Goal: Use online tool/utility

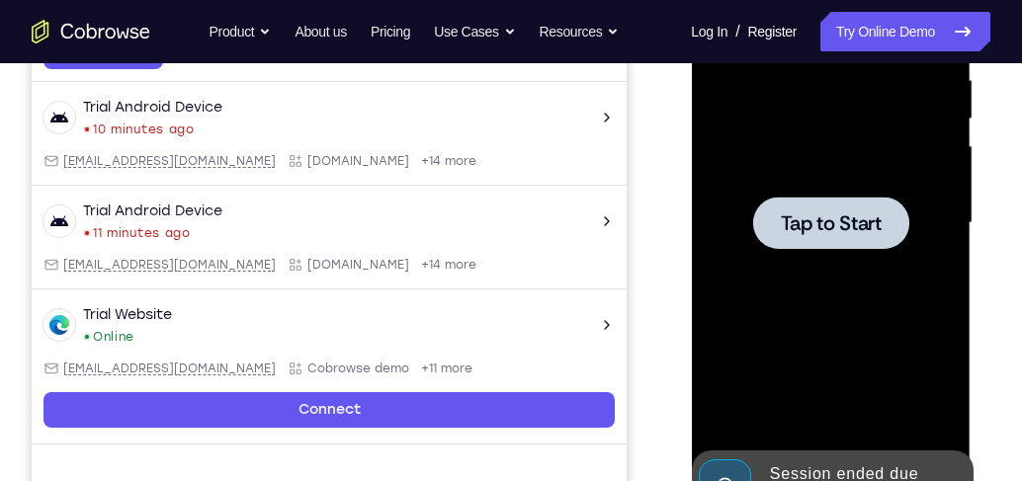
click at [815, 252] on div at bounding box center [830, 223] width 249 height 553
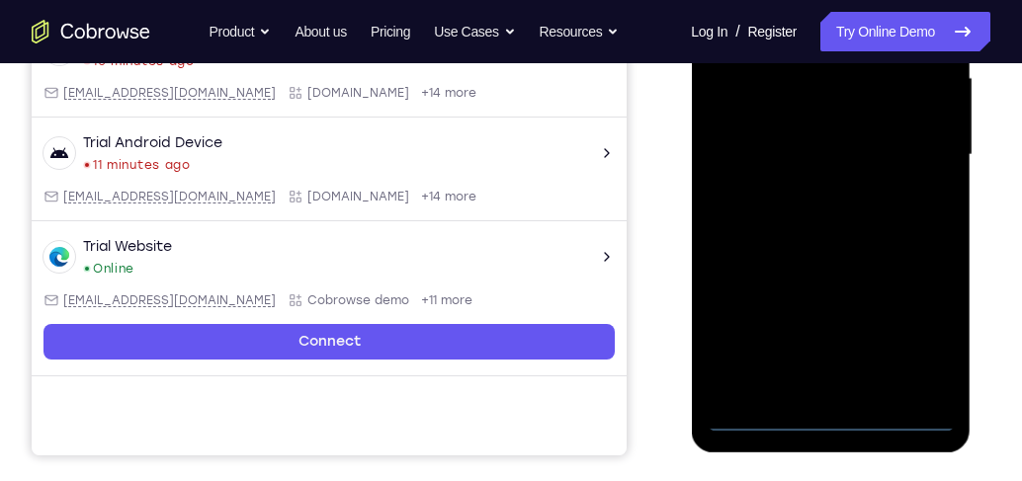
scroll to position [564, 0]
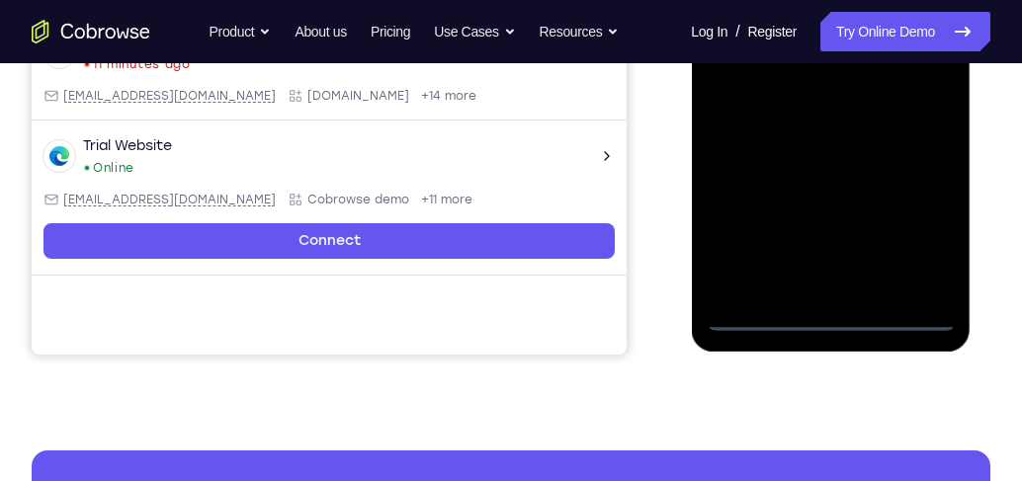
click at [839, 320] on div at bounding box center [830, 54] width 249 height 553
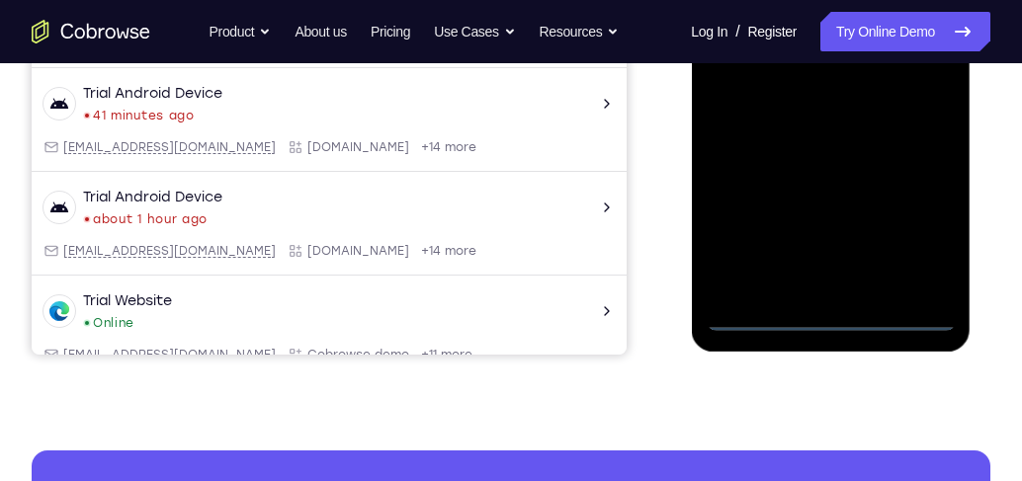
click at [915, 237] on div at bounding box center [830, 54] width 249 height 553
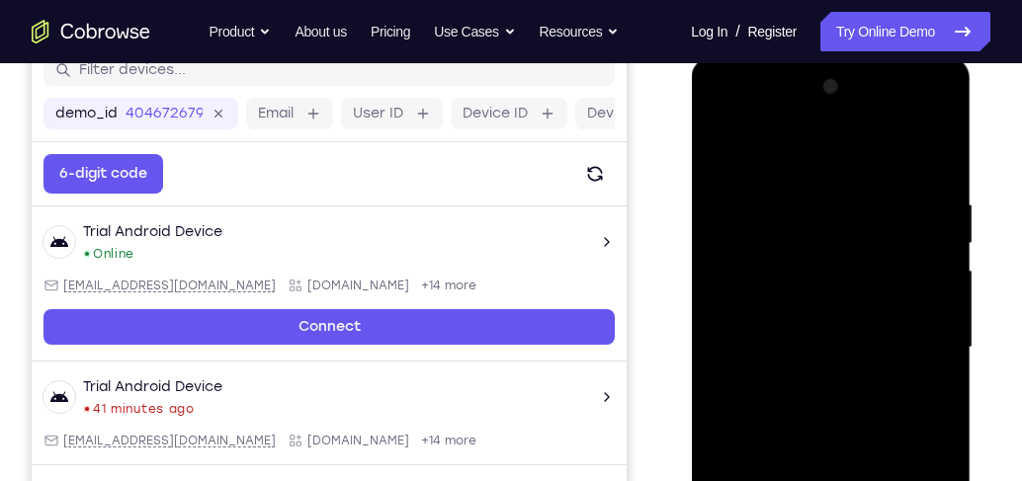
scroll to position [169, 0]
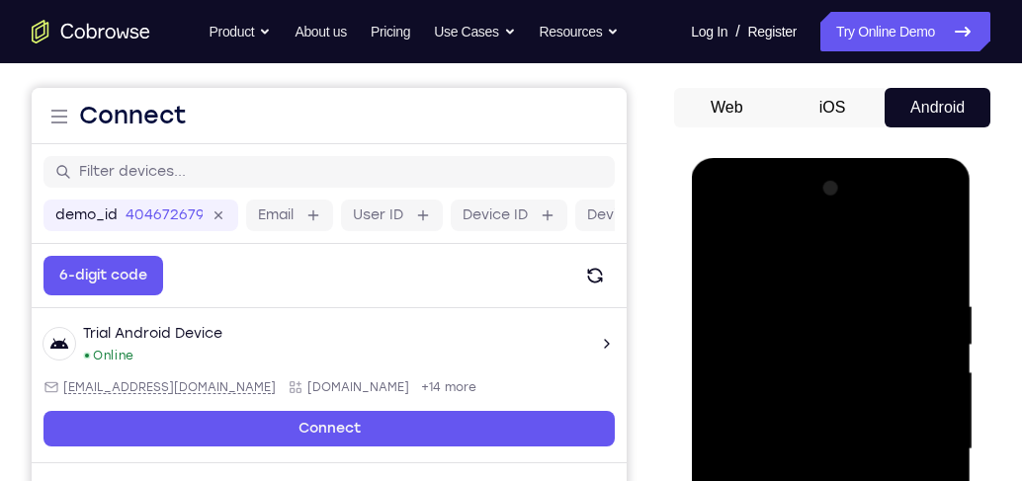
click at [822, 253] on div at bounding box center [830, 449] width 249 height 553
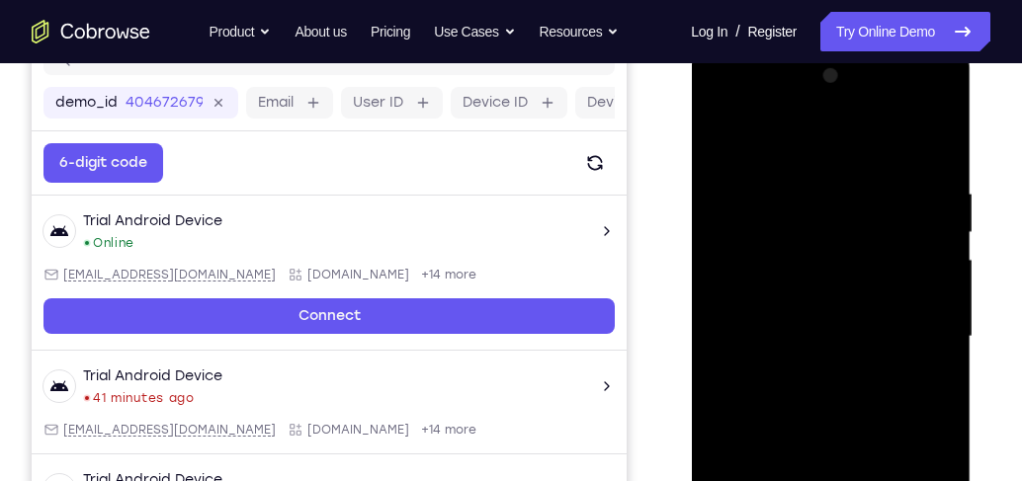
click at [912, 323] on div at bounding box center [830, 336] width 249 height 553
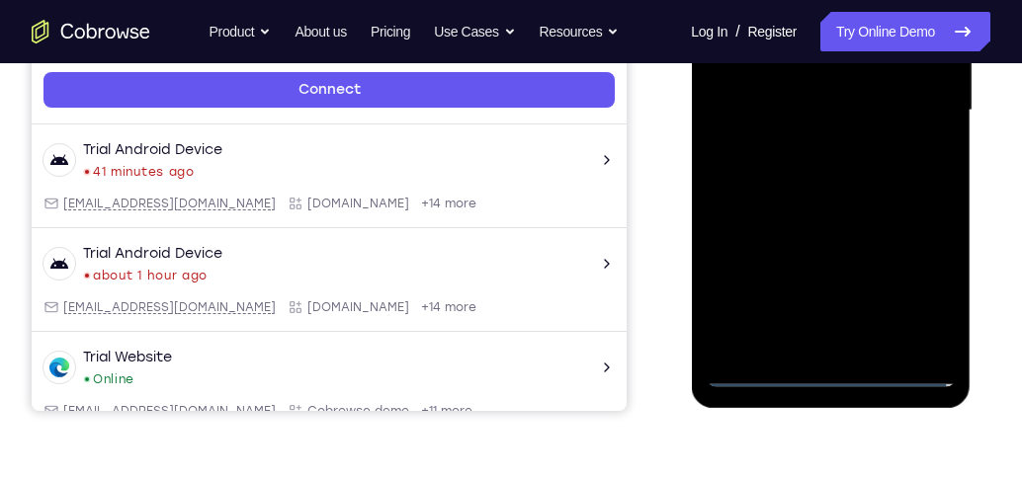
click at [851, 342] on div at bounding box center [830, 110] width 249 height 553
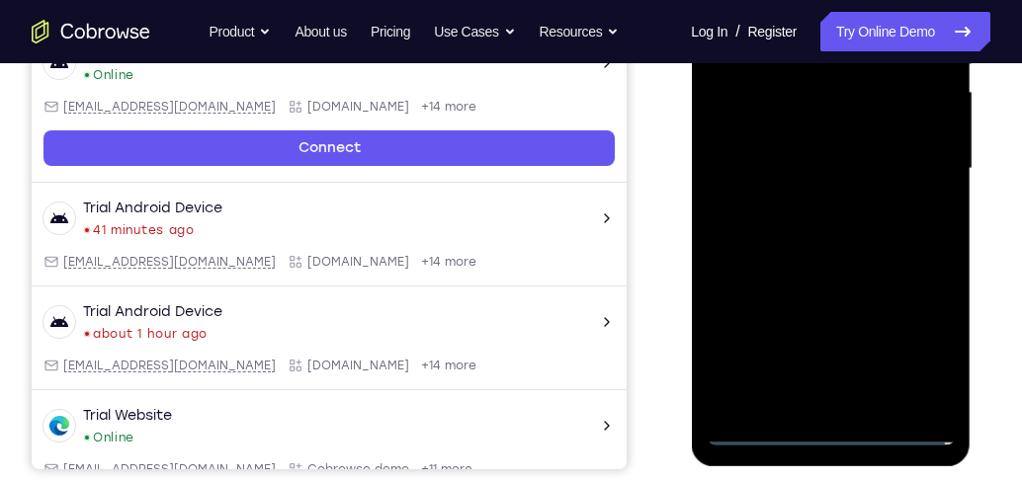
scroll to position [395, 0]
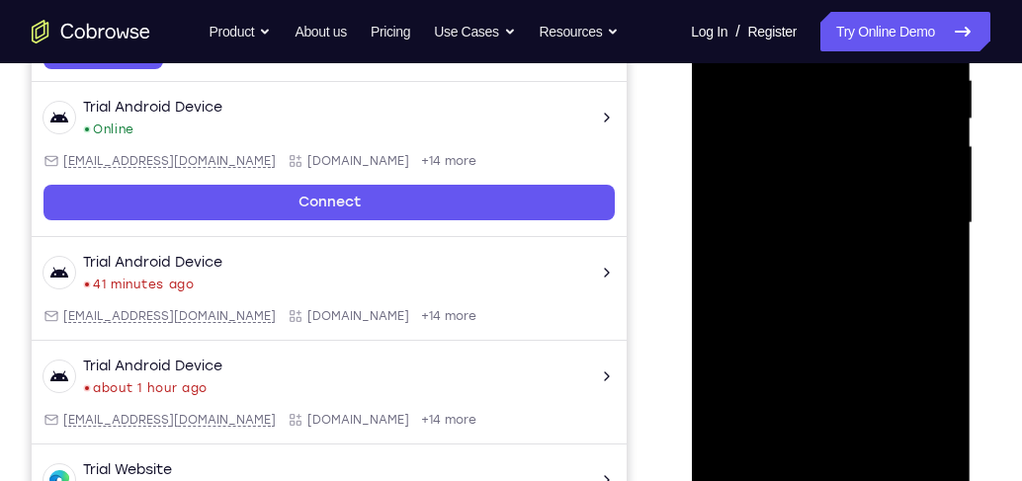
click at [820, 206] on div at bounding box center [830, 223] width 249 height 553
click at [842, 225] on div at bounding box center [830, 223] width 249 height 553
click at [864, 288] on div at bounding box center [830, 223] width 249 height 553
click at [835, 286] on div at bounding box center [830, 223] width 249 height 553
click at [863, 292] on div at bounding box center [830, 223] width 249 height 553
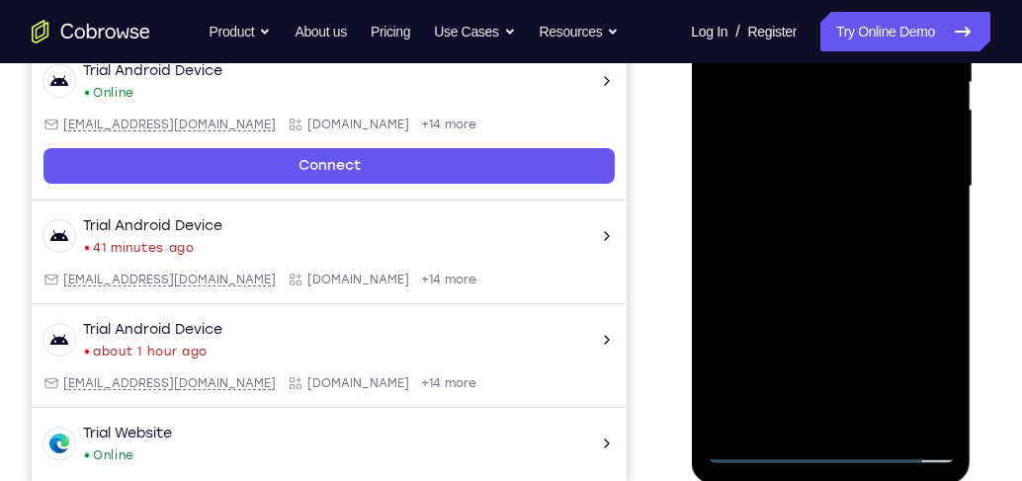
scroll to position [452, 0]
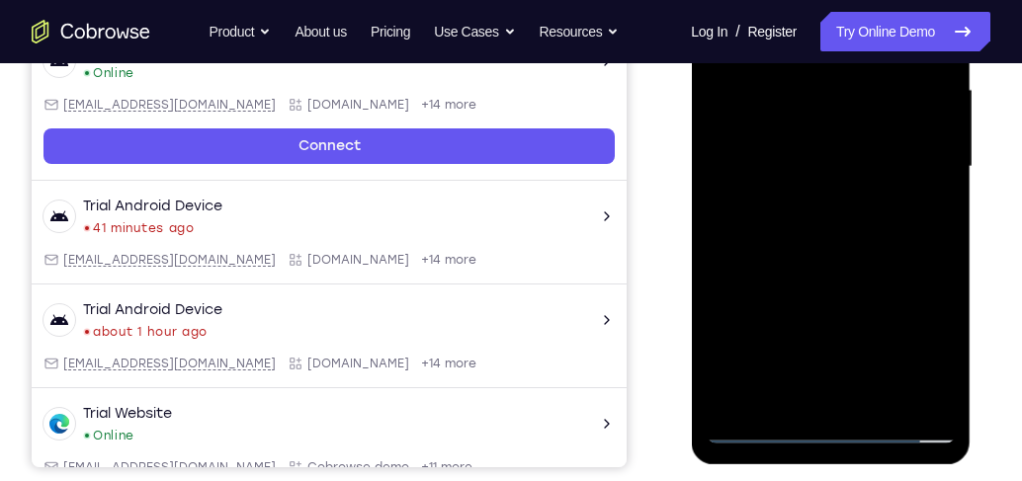
click at [851, 253] on div at bounding box center [830, 166] width 249 height 553
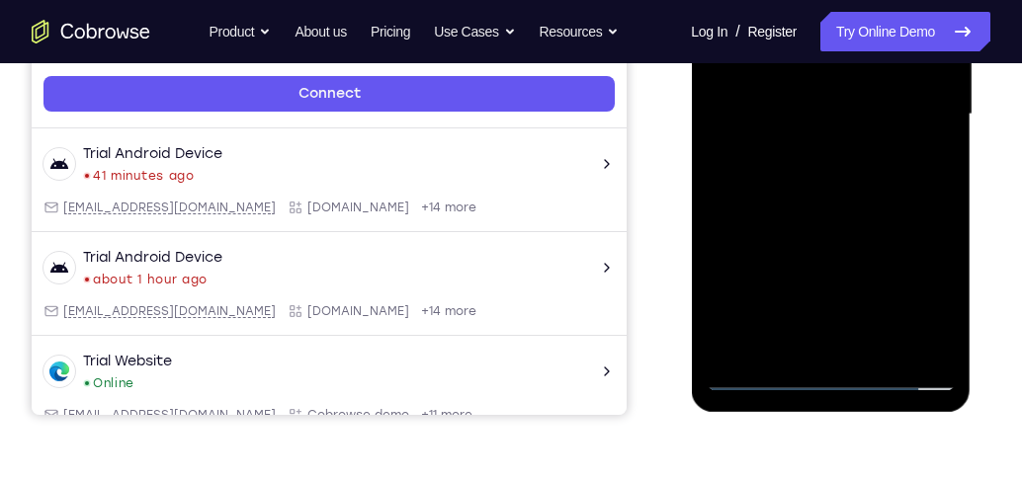
scroll to position [508, 0]
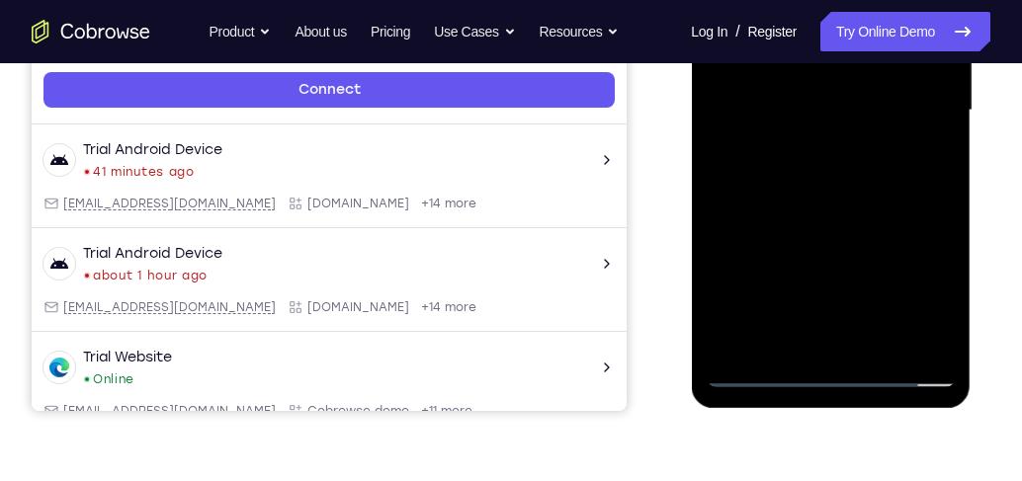
click at [878, 343] on div at bounding box center [830, 110] width 249 height 553
click at [878, 342] on div at bounding box center [830, 110] width 249 height 553
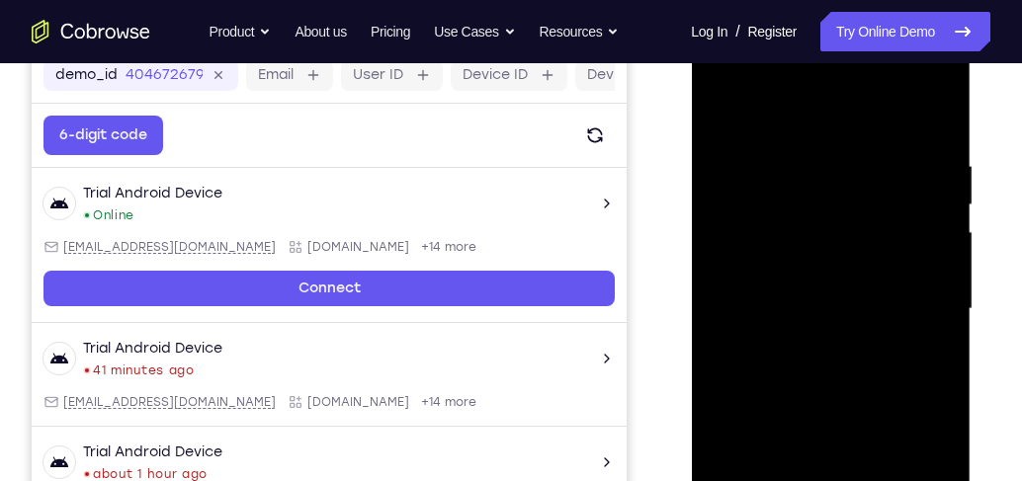
scroll to position [282, 0]
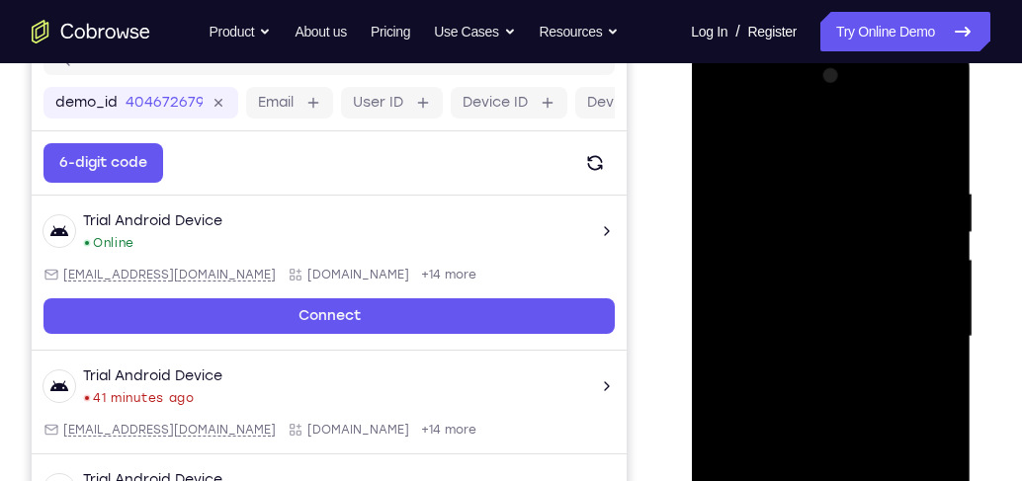
click at [818, 441] on div at bounding box center [830, 336] width 249 height 553
click at [734, 135] on div at bounding box center [830, 336] width 249 height 553
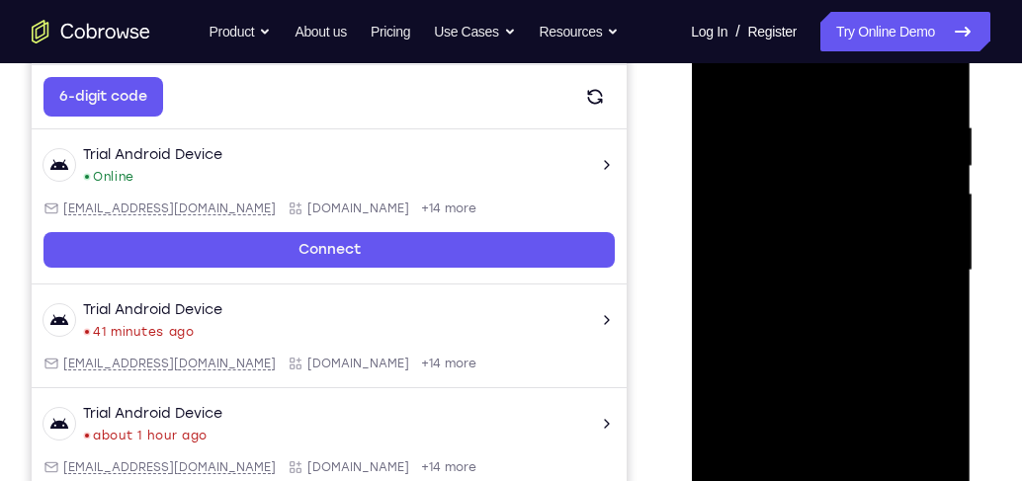
scroll to position [338, 0]
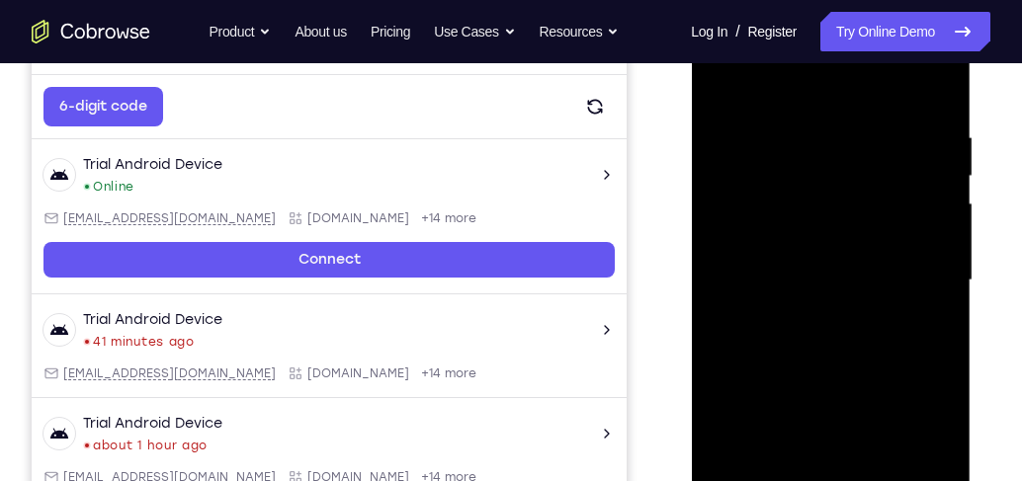
drag, startPoint x: 849, startPoint y: 324, endPoint x: 851, endPoint y: 137, distance: 186.8
click at [851, 137] on div at bounding box center [830, 280] width 249 height 553
drag, startPoint x: 875, startPoint y: 342, endPoint x: 871, endPoint y: 129, distance: 212.5
click at [871, 131] on div at bounding box center [830, 280] width 249 height 553
drag, startPoint x: 871, startPoint y: 159, endPoint x: 872, endPoint y: 330, distance: 171.0
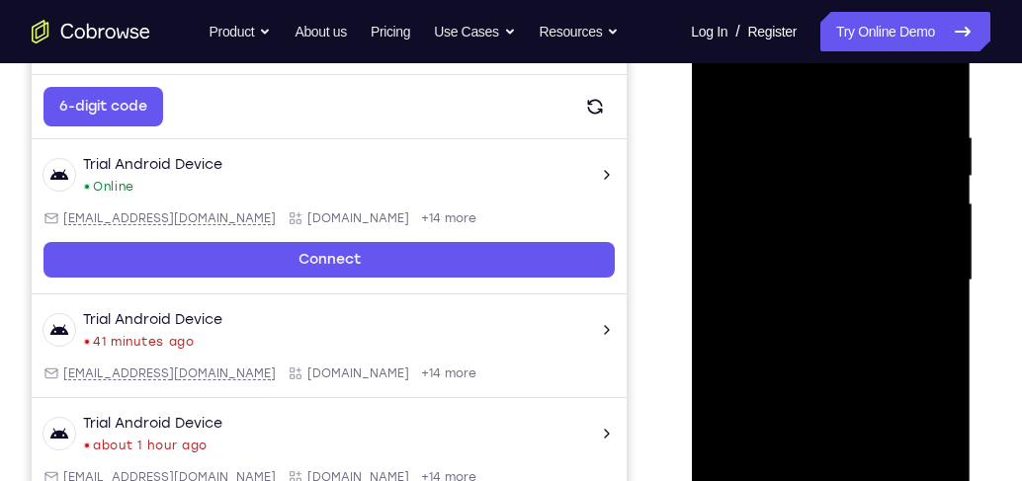
click at [872, 330] on div at bounding box center [830, 280] width 249 height 553
click at [950, 355] on div at bounding box center [830, 280] width 249 height 553
click at [945, 355] on div at bounding box center [830, 280] width 249 height 553
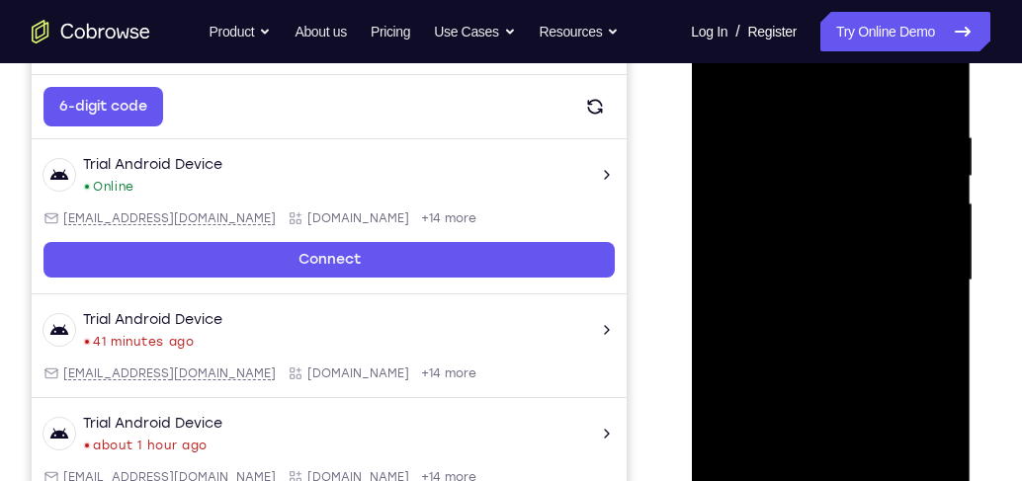
click at [945, 355] on div at bounding box center [830, 280] width 249 height 553
drag, startPoint x: 784, startPoint y: 401, endPoint x: 785, endPoint y: 153, distance: 248.1
click at [785, 153] on div at bounding box center [830, 280] width 249 height 553
drag, startPoint x: 808, startPoint y: 321, endPoint x: 751, endPoint y: 96, distance: 232.5
click at [751, 97] on div at bounding box center [830, 280] width 249 height 553
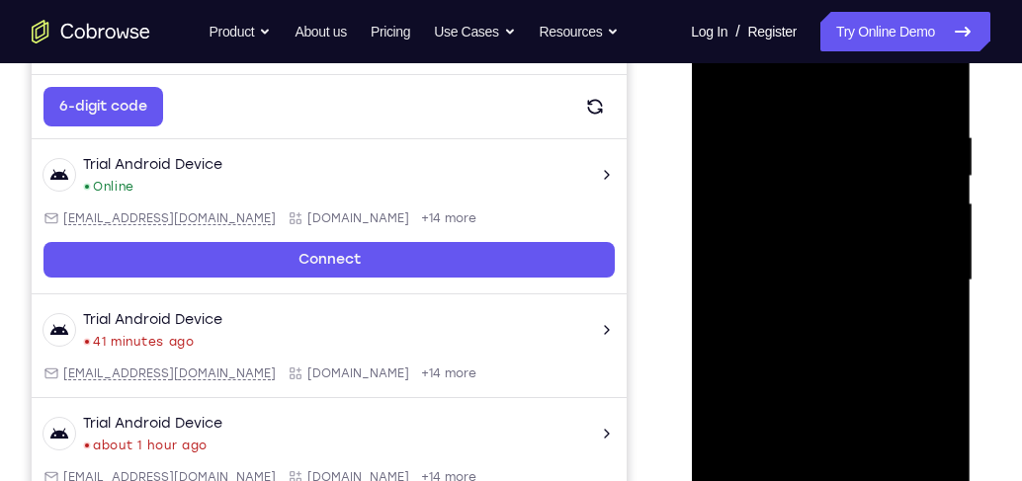
drag, startPoint x: 758, startPoint y: 307, endPoint x: 789, endPoint y: 160, distance: 150.4
click at [789, 160] on div at bounding box center [830, 280] width 249 height 553
drag, startPoint x: 860, startPoint y: 354, endPoint x: 846, endPoint y: 168, distance: 186.3
click at [846, 171] on div at bounding box center [830, 280] width 249 height 553
drag, startPoint x: 850, startPoint y: 371, endPoint x: 864, endPoint y: 142, distance: 228.7
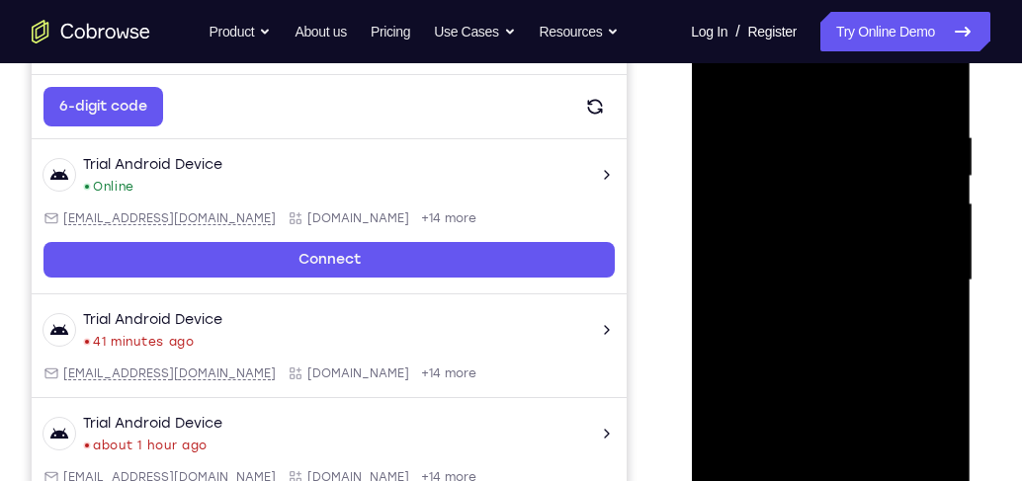
click at [864, 142] on div at bounding box center [830, 280] width 249 height 553
drag, startPoint x: 860, startPoint y: 329, endPoint x: 884, endPoint y: 141, distance: 189.4
click at [884, 142] on div at bounding box center [830, 280] width 249 height 553
drag, startPoint x: 878, startPoint y: 342, endPoint x: 911, endPoint y: 92, distance: 252.3
click at [911, 92] on div at bounding box center [830, 280] width 249 height 553
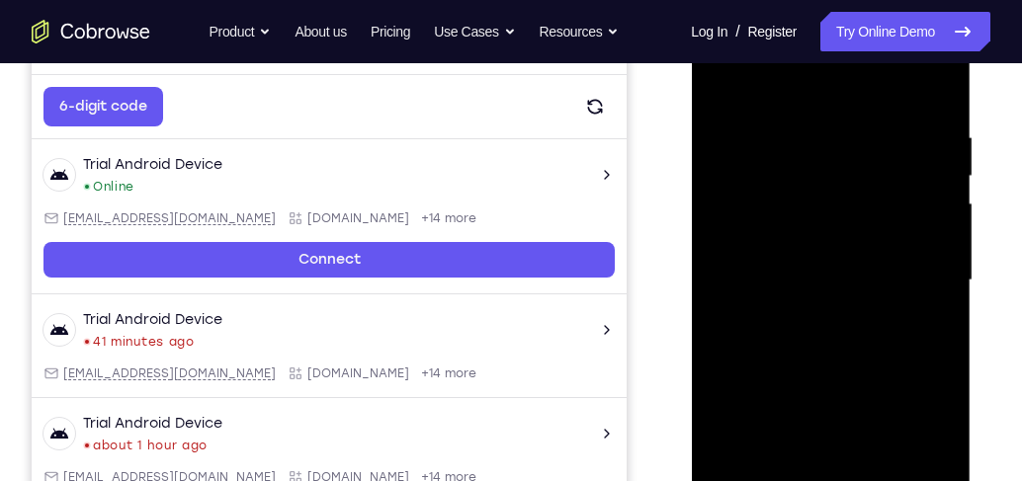
drag, startPoint x: 885, startPoint y: 364, endPoint x: 889, endPoint y: 281, distance: 83.1
click at [889, 281] on div at bounding box center [830, 280] width 249 height 553
drag, startPoint x: 867, startPoint y: 143, endPoint x: 876, endPoint y: 319, distance: 176.1
click at [876, 319] on div at bounding box center [830, 280] width 249 height 553
click at [942, 322] on div at bounding box center [830, 280] width 249 height 553
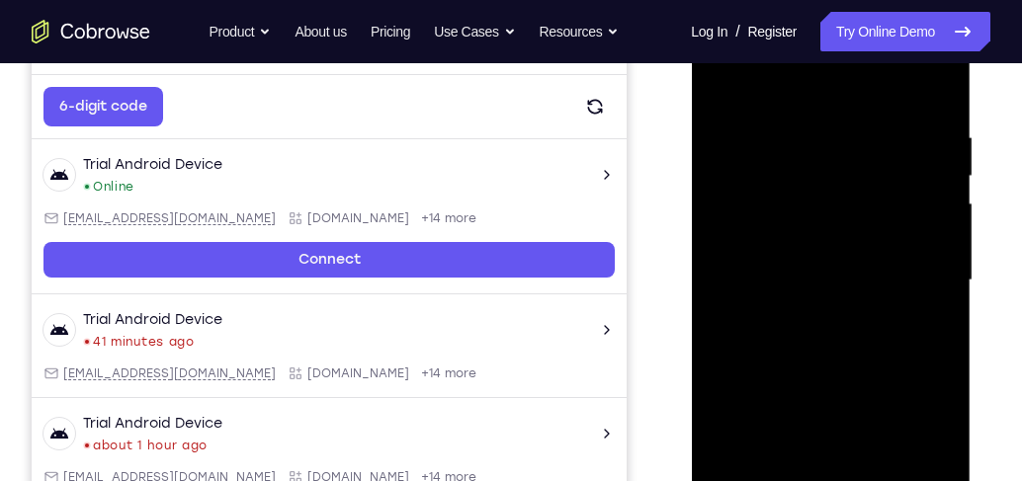
click at [942, 322] on div at bounding box center [830, 280] width 249 height 553
drag, startPoint x: 870, startPoint y: 400, endPoint x: 837, endPoint y: 143, distance: 259.0
click at [837, 143] on div at bounding box center [830, 280] width 249 height 553
drag, startPoint x: 854, startPoint y: 358, endPoint x: 863, endPoint y: 148, distance: 209.7
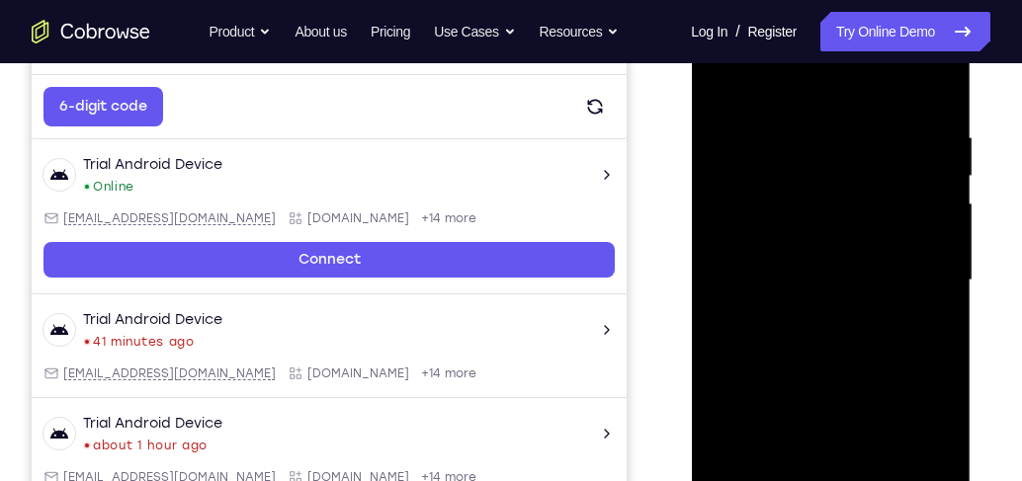
click at [863, 148] on div at bounding box center [830, 280] width 249 height 553
drag, startPoint x: 883, startPoint y: 381, endPoint x: 901, endPoint y: 196, distance: 186.6
click at [898, 192] on div at bounding box center [830, 280] width 249 height 553
drag, startPoint x: 882, startPoint y: 408, endPoint x: 876, endPoint y: 167, distance: 241.2
click at [876, 167] on div at bounding box center [830, 280] width 249 height 553
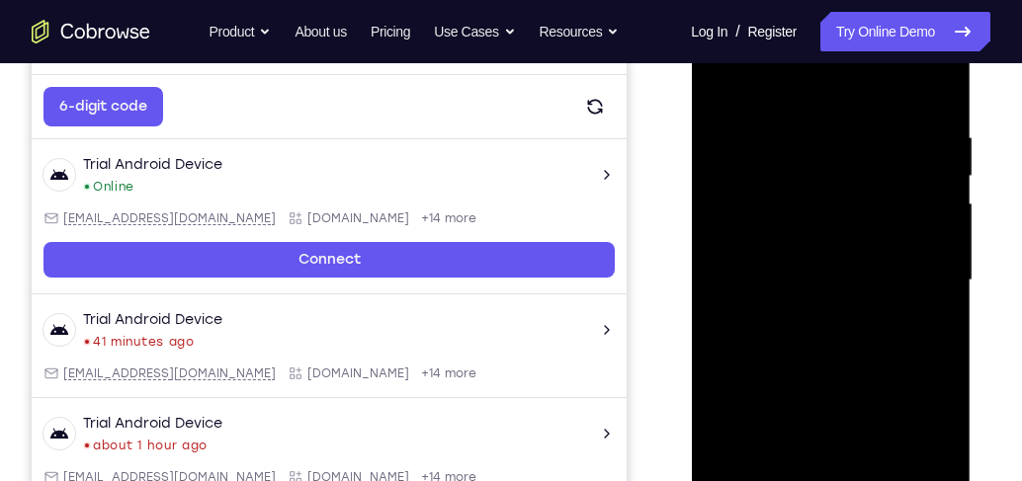
drag, startPoint x: 867, startPoint y: 319, endPoint x: 872, endPoint y: 169, distance: 150.3
click at [872, 169] on div at bounding box center [830, 280] width 249 height 553
drag, startPoint x: 895, startPoint y: 377, endPoint x: 893, endPoint y: 183, distance: 193.7
click at [893, 183] on div at bounding box center [830, 280] width 249 height 553
drag, startPoint x: 901, startPoint y: 378, endPoint x: 890, endPoint y: 131, distance: 246.3
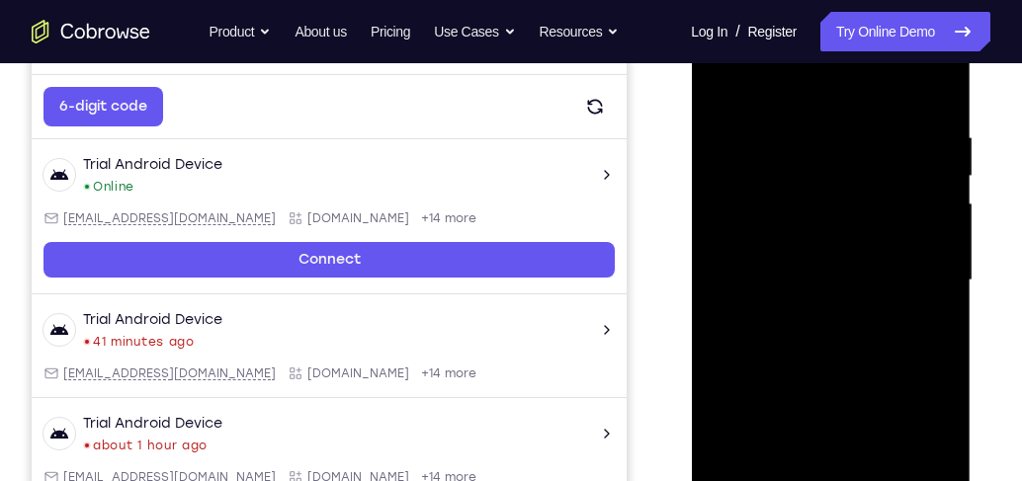
click at [890, 131] on div at bounding box center [830, 280] width 249 height 553
drag, startPoint x: 888, startPoint y: 379, endPoint x: 898, endPoint y: 227, distance: 152.5
click at [898, 227] on div at bounding box center [830, 280] width 249 height 553
drag, startPoint x: 883, startPoint y: 341, endPoint x: 885, endPoint y: 219, distance: 121.6
click at [885, 219] on div at bounding box center [830, 280] width 249 height 553
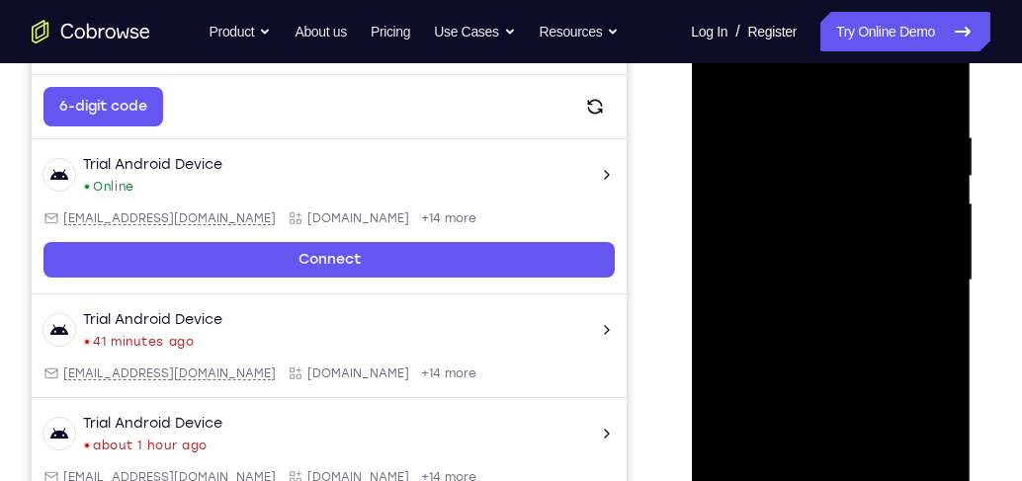
drag, startPoint x: 858, startPoint y: 424, endPoint x: 900, endPoint y: 147, distance: 280.0
click at [900, 147] on div at bounding box center [830, 280] width 249 height 553
drag, startPoint x: 895, startPoint y: 331, endPoint x: 905, endPoint y: 190, distance: 141.7
click at [905, 190] on div at bounding box center [830, 280] width 249 height 553
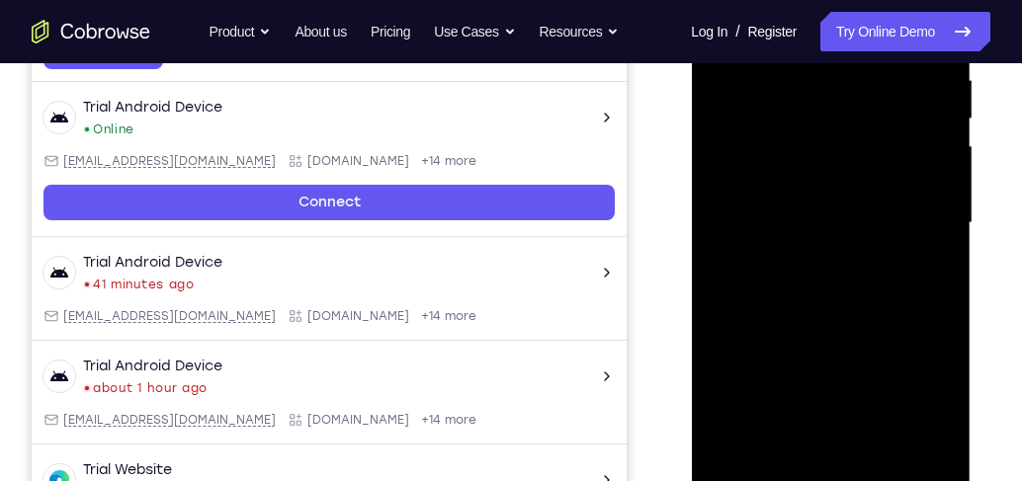
drag, startPoint x: 882, startPoint y: 322, endPoint x: 884, endPoint y: 197, distance: 125.5
click at [884, 197] on div at bounding box center [830, 223] width 249 height 553
drag, startPoint x: 894, startPoint y: 166, endPoint x: 885, endPoint y: 244, distance: 78.6
click at [885, 244] on div at bounding box center [830, 223] width 249 height 553
drag, startPoint x: 870, startPoint y: 307, endPoint x: 881, endPoint y: 191, distance: 117.1
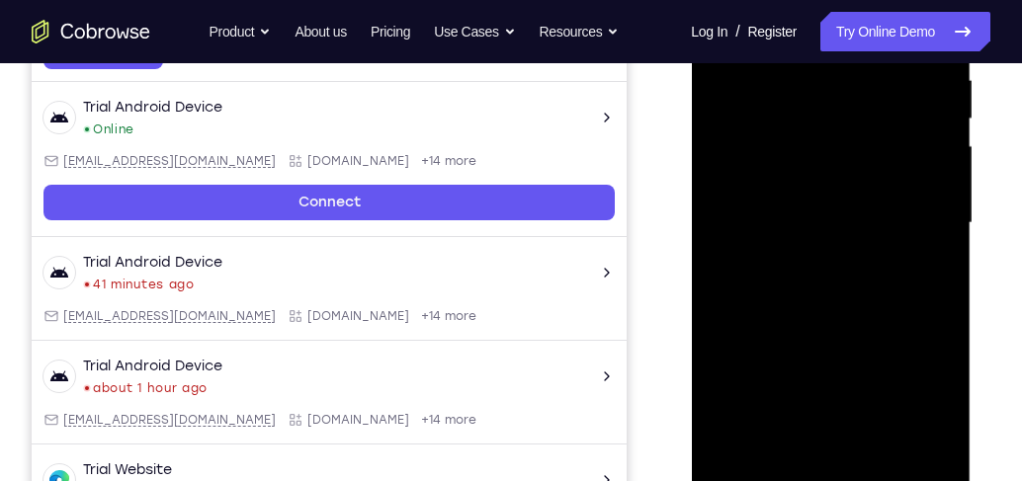
click at [881, 191] on div at bounding box center [830, 223] width 249 height 553
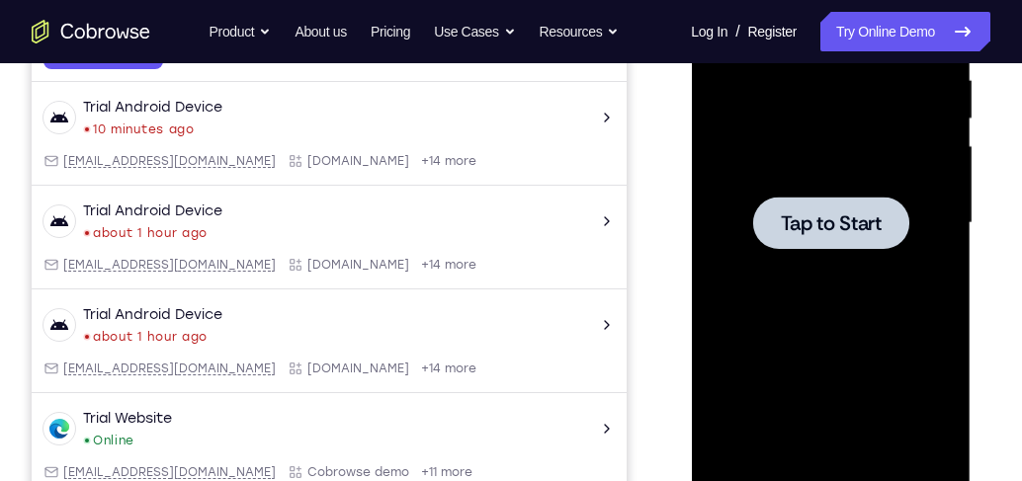
click at [822, 214] on span "Tap to Start" at bounding box center [830, 223] width 101 height 20
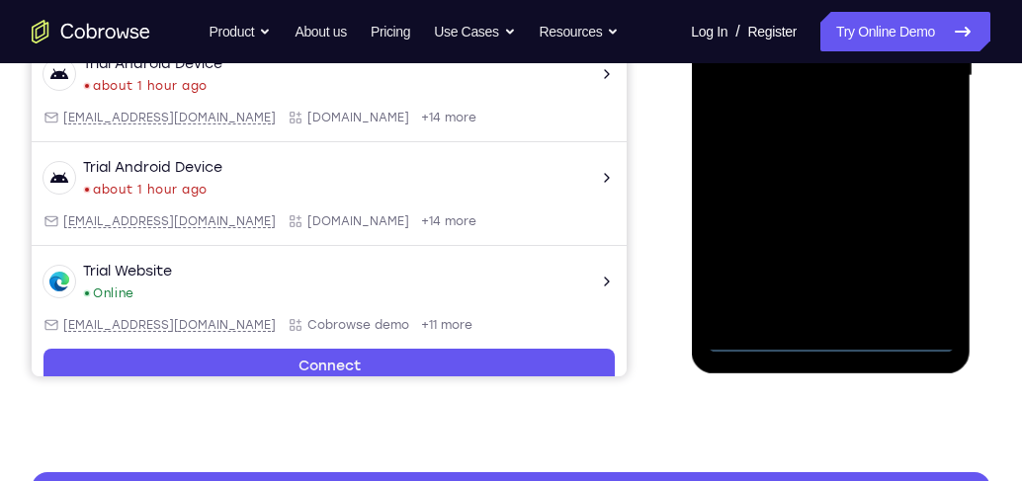
scroll to position [621, 0]
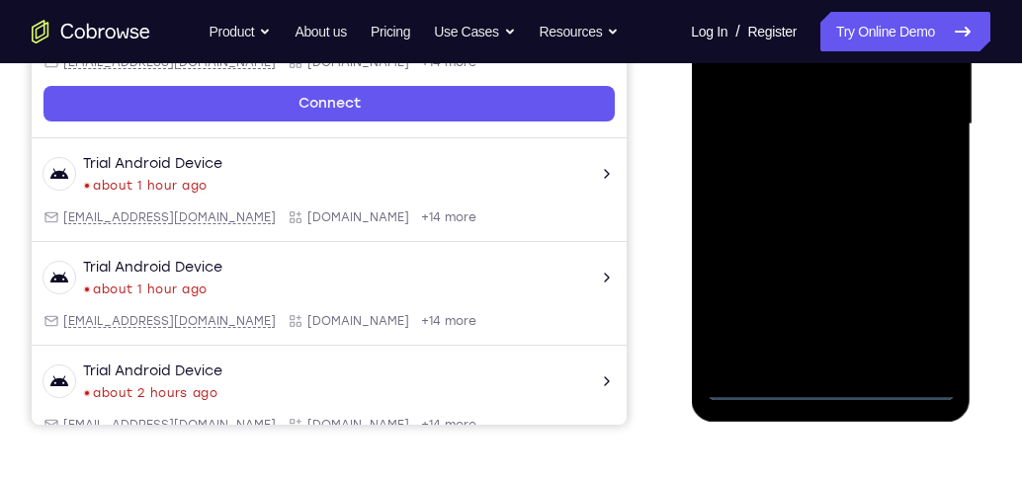
scroll to position [282, 0]
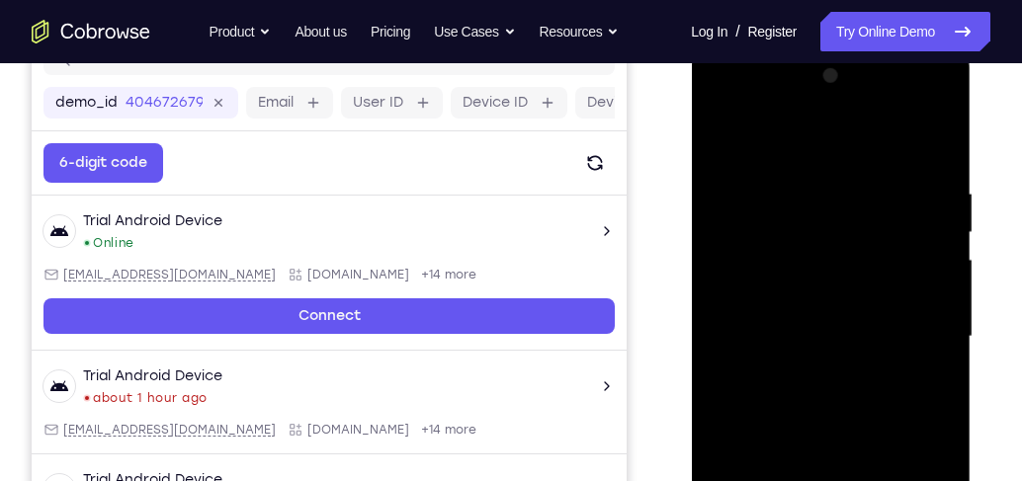
click at [848, 154] on div at bounding box center [830, 336] width 249 height 553
click at [918, 322] on div at bounding box center [830, 336] width 249 height 553
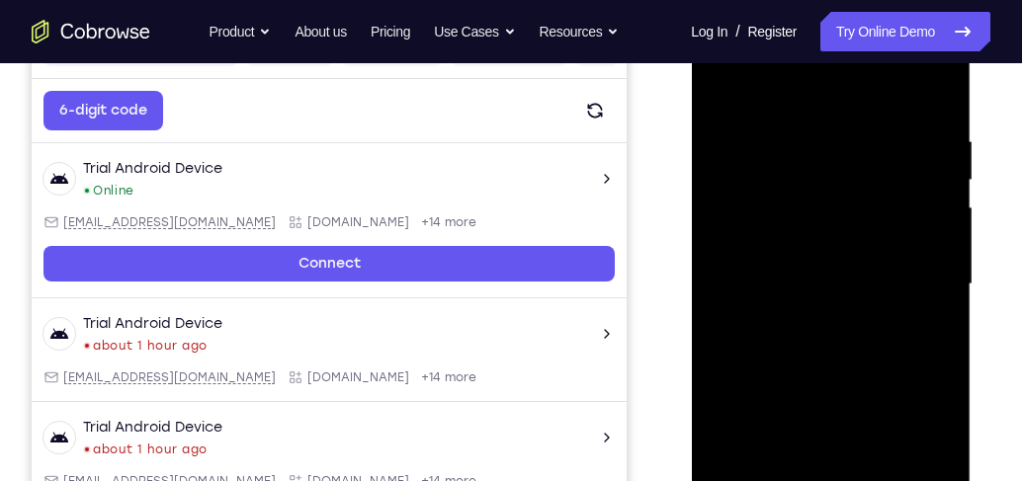
scroll to position [452, 0]
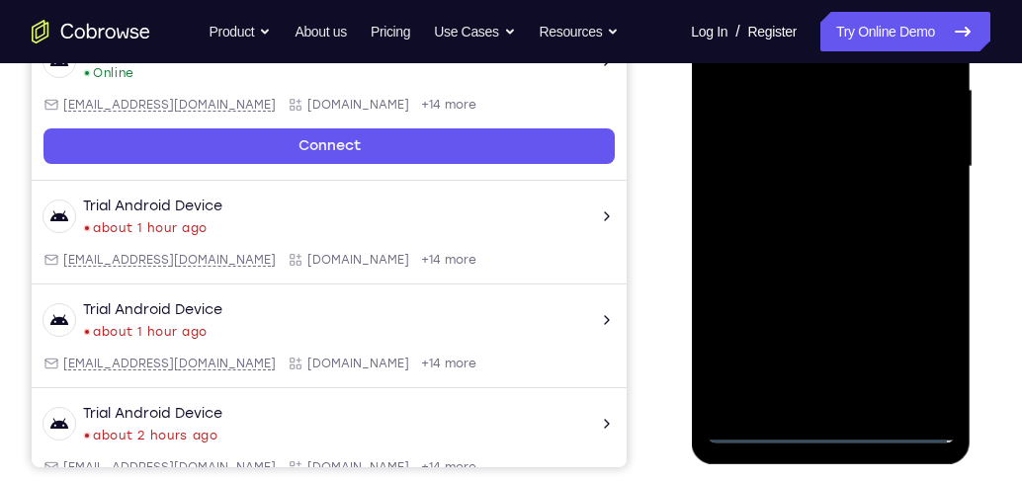
click at [799, 200] on div at bounding box center [830, 166] width 249 height 553
click at [818, 145] on div at bounding box center [830, 166] width 249 height 553
click at [856, 168] on div at bounding box center [830, 166] width 249 height 553
click at [796, 224] on div at bounding box center [830, 166] width 249 height 553
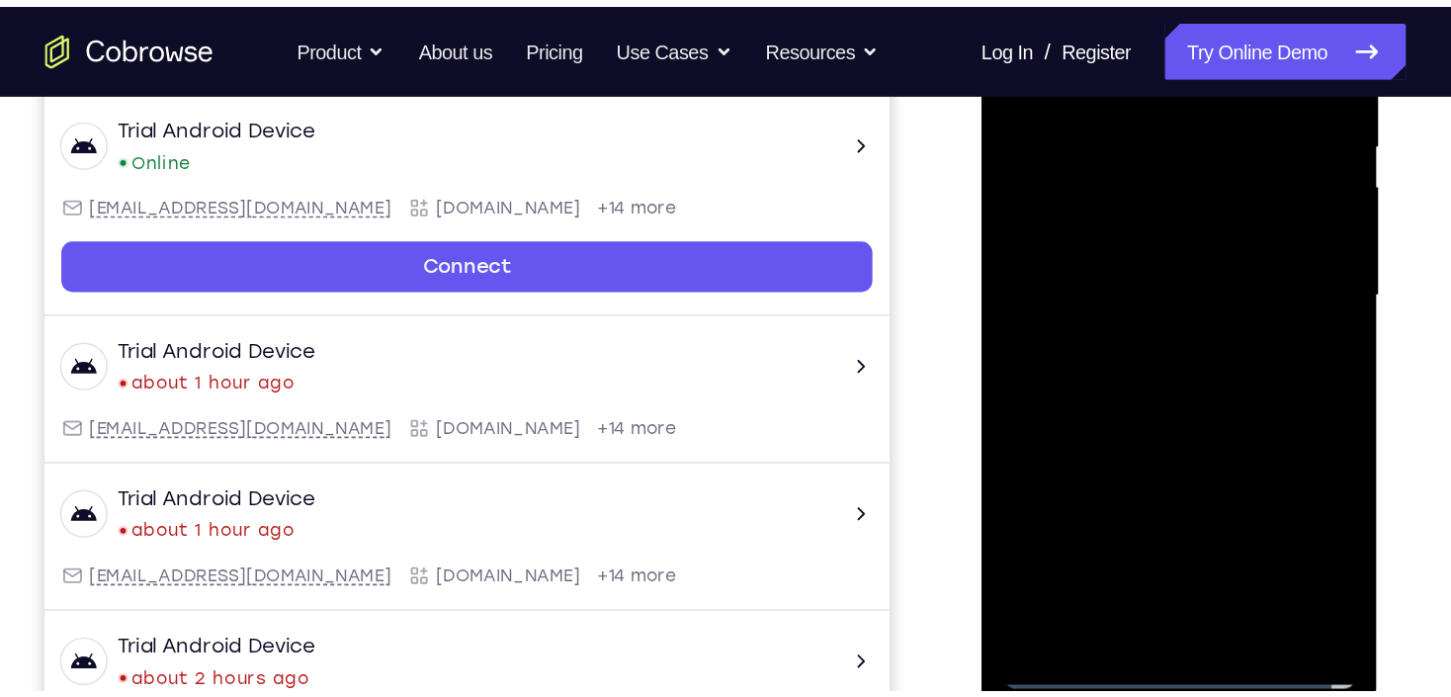
scroll to position [395, 0]
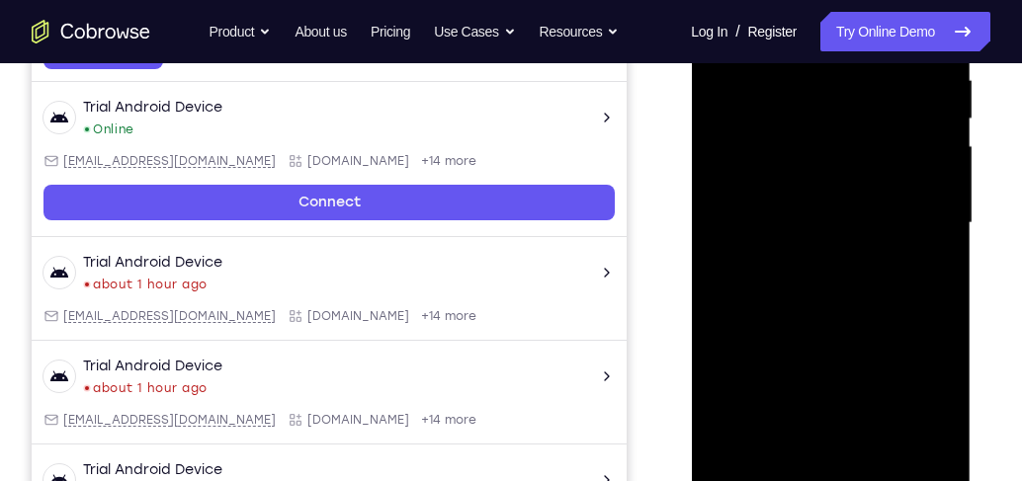
click at [834, 281] on div at bounding box center [830, 223] width 249 height 553
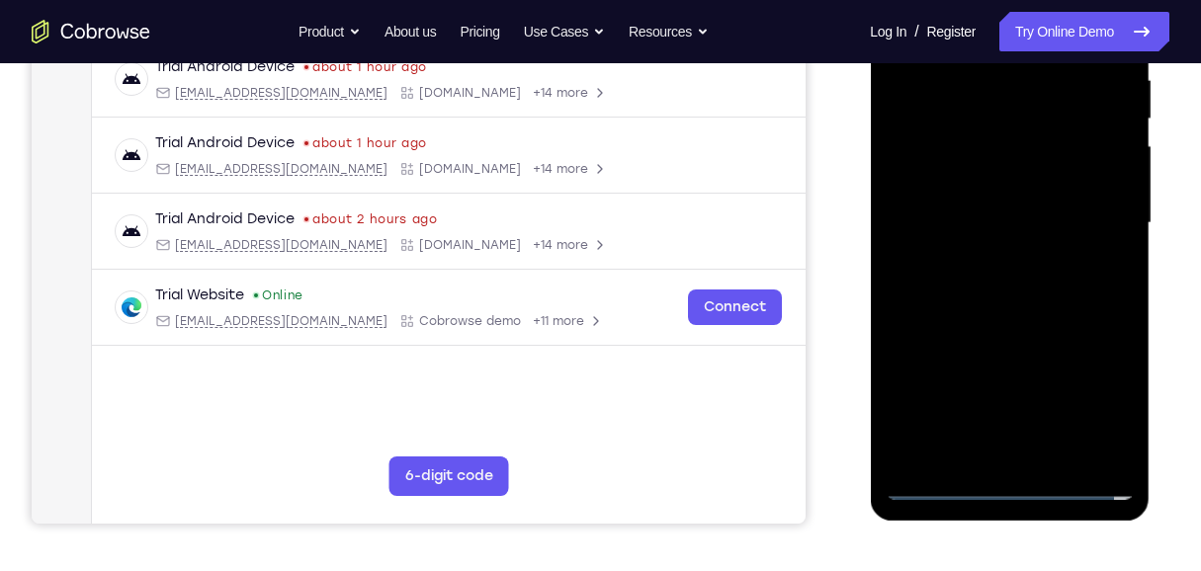
click at [1021, 290] on div at bounding box center [1008, 223] width 249 height 553
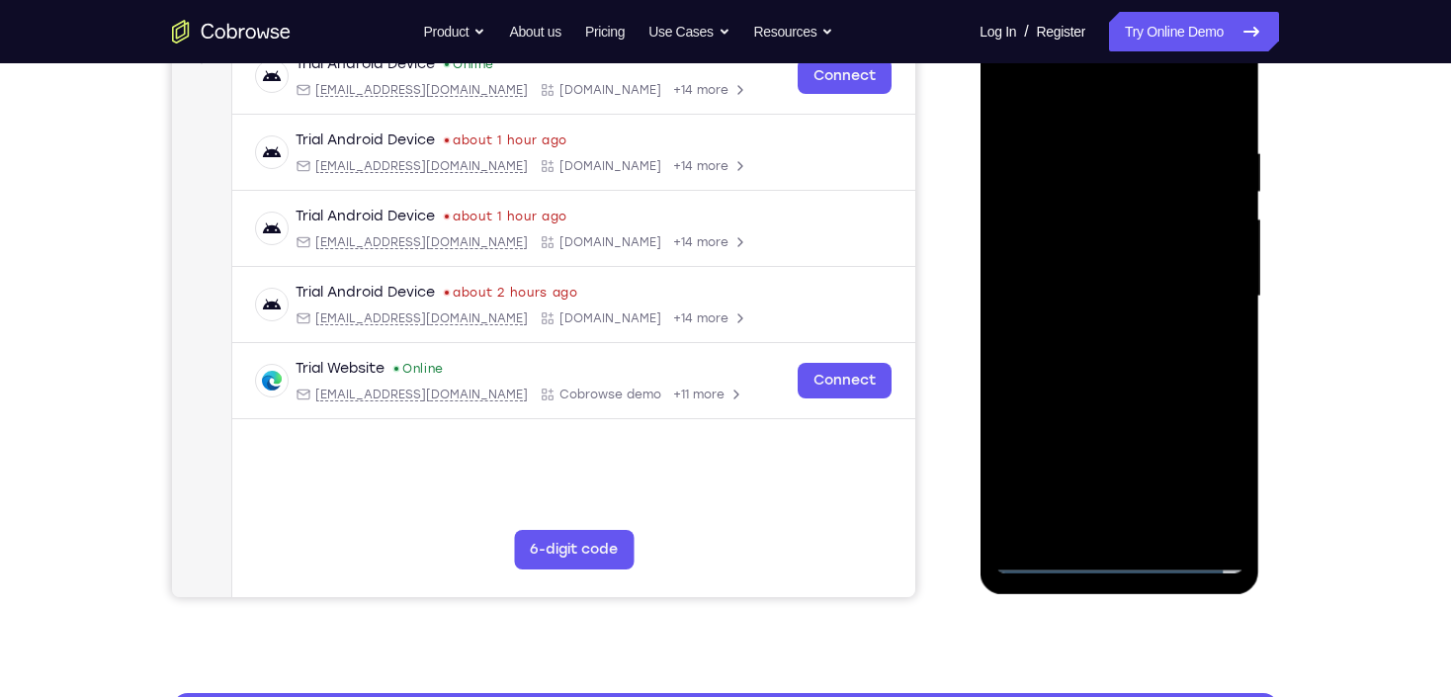
scroll to position [237, 0]
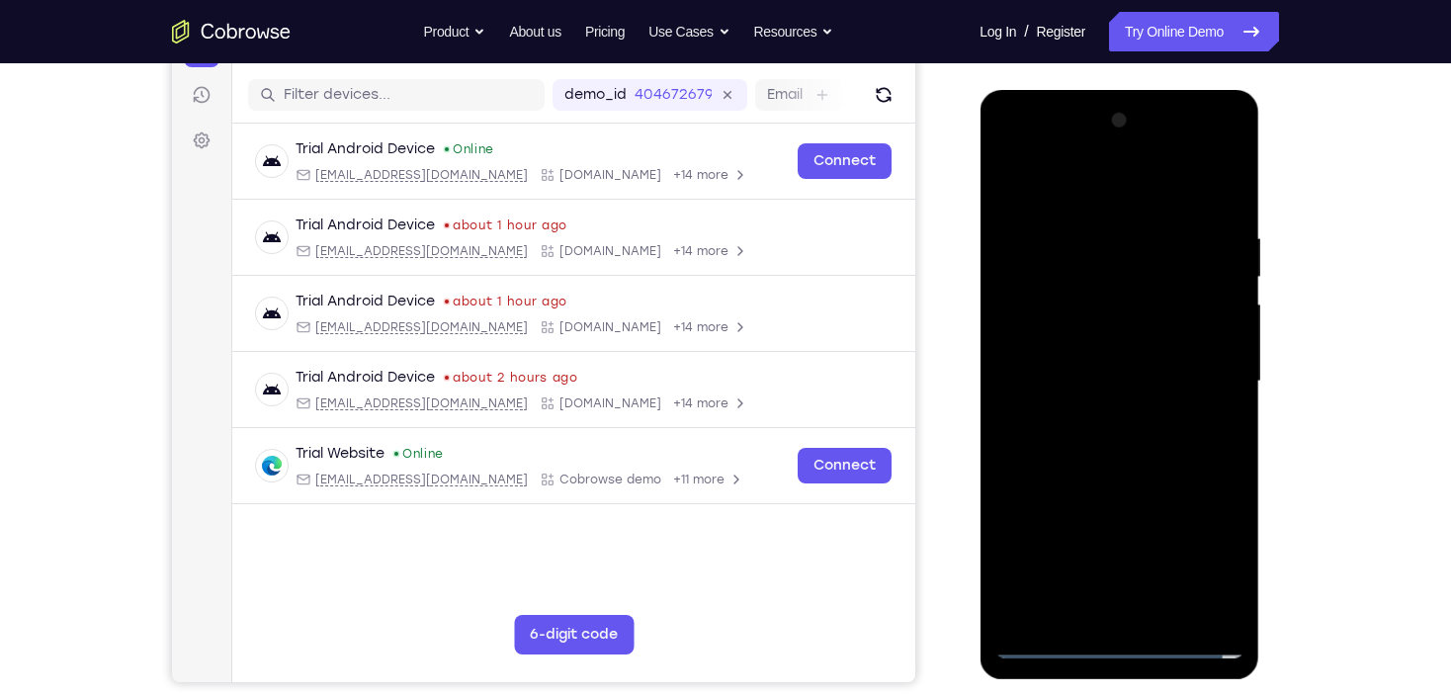
click at [1021, 442] on div at bounding box center [1118, 381] width 249 height 553
drag, startPoint x: 1079, startPoint y: 188, endPoint x: 1094, endPoint y: 129, distance: 60.2
click at [1021, 127] on div at bounding box center [1118, 381] width 249 height 553
click at [1021, 449] on div at bounding box center [1118, 381] width 249 height 553
click at [1021, 463] on div at bounding box center [1118, 381] width 249 height 553
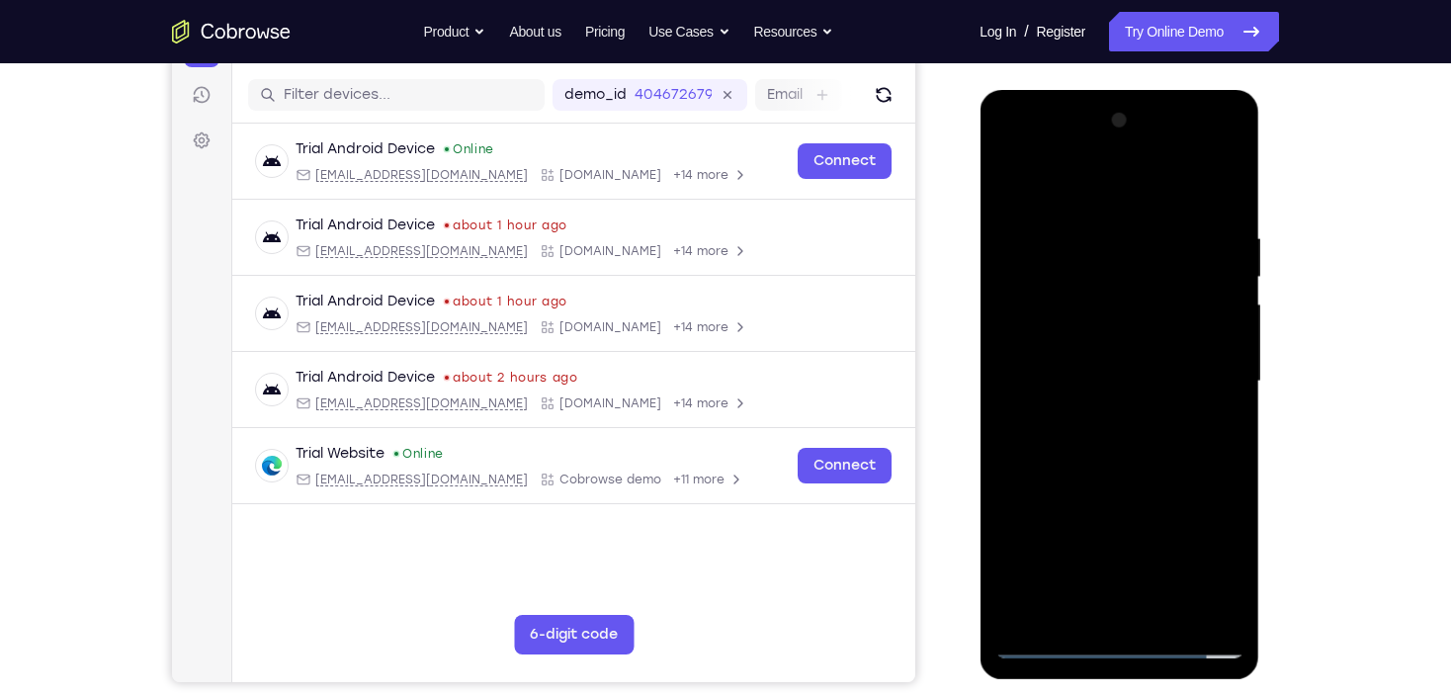
drag, startPoint x: 1213, startPoint y: 514, endPoint x: 1201, endPoint y: 405, distance: 109.4
click at [1021, 405] on div at bounding box center [1118, 381] width 249 height 553
click at [1021, 480] on div at bounding box center [1118, 381] width 249 height 553
click at [1021, 338] on div at bounding box center [1118, 381] width 249 height 553
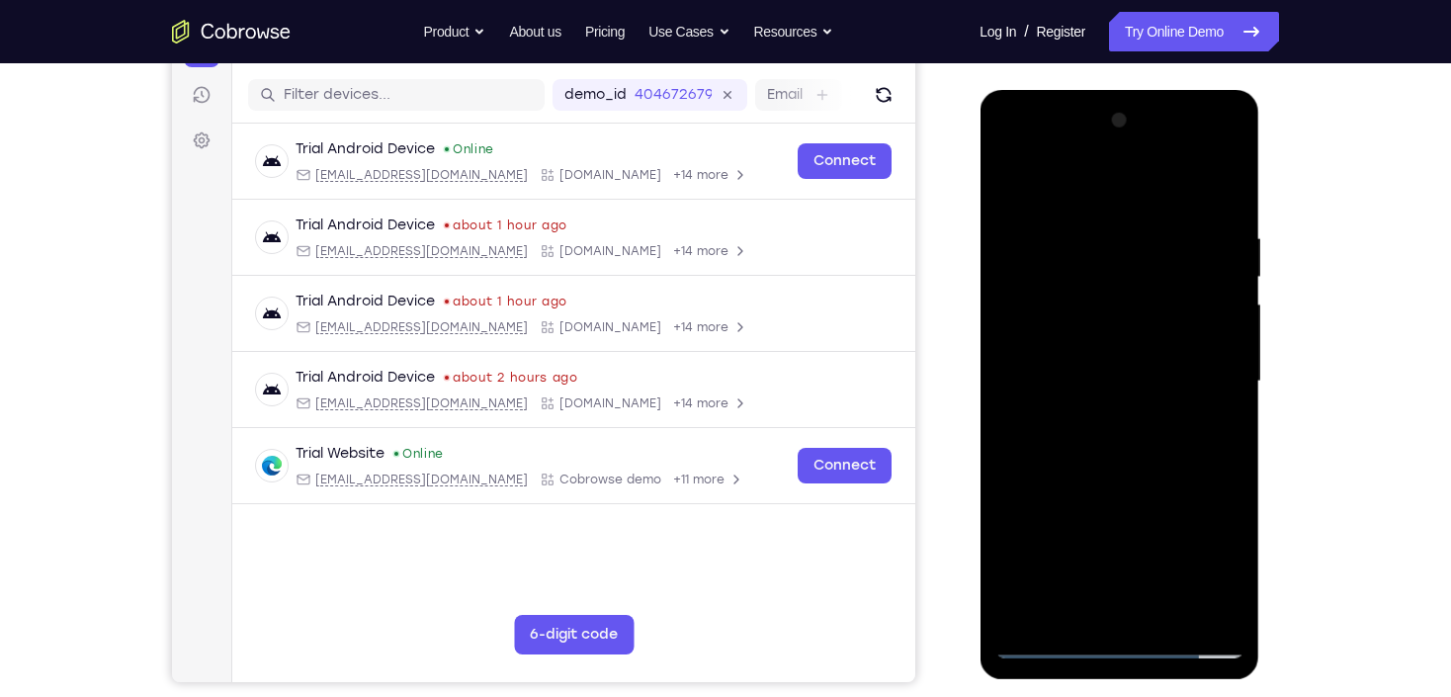
click at [1007, 186] on div at bounding box center [1118, 381] width 249 height 553
drag, startPoint x: 1153, startPoint y: 494, endPoint x: 1119, endPoint y: 216, distance: 279.8
click at [1021, 218] on div at bounding box center [1118, 381] width 249 height 553
drag, startPoint x: 1164, startPoint y: 473, endPoint x: 1137, endPoint y: 290, distance: 185.7
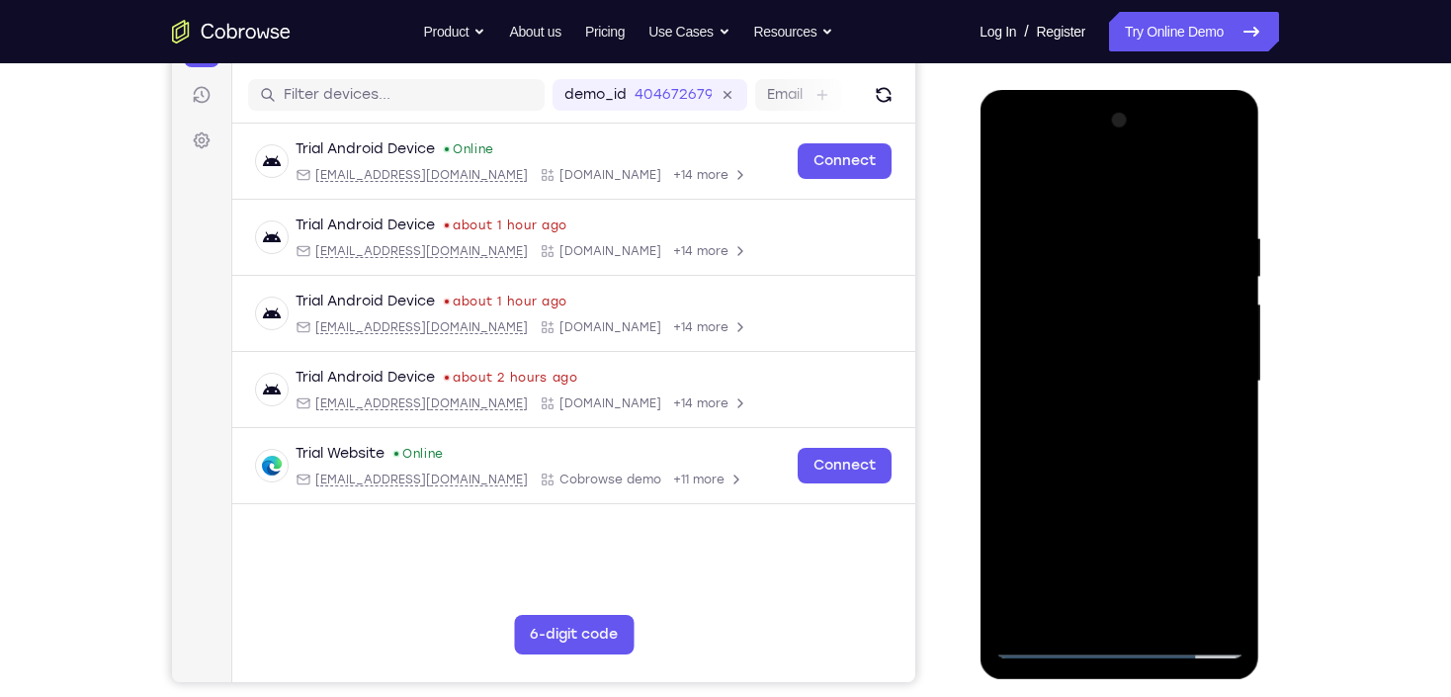
click at [1021, 291] on div at bounding box center [1118, 381] width 249 height 553
drag, startPoint x: 1171, startPoint y: 391, endPoint x: 1141, endPoint y: 243, distance: 151.2
click at [1021, 243] on div at bounding box center [1118, 381] width 249 height 553
click at [1021, 354] on div at bounding box center [1118, 381] width 249 height 553
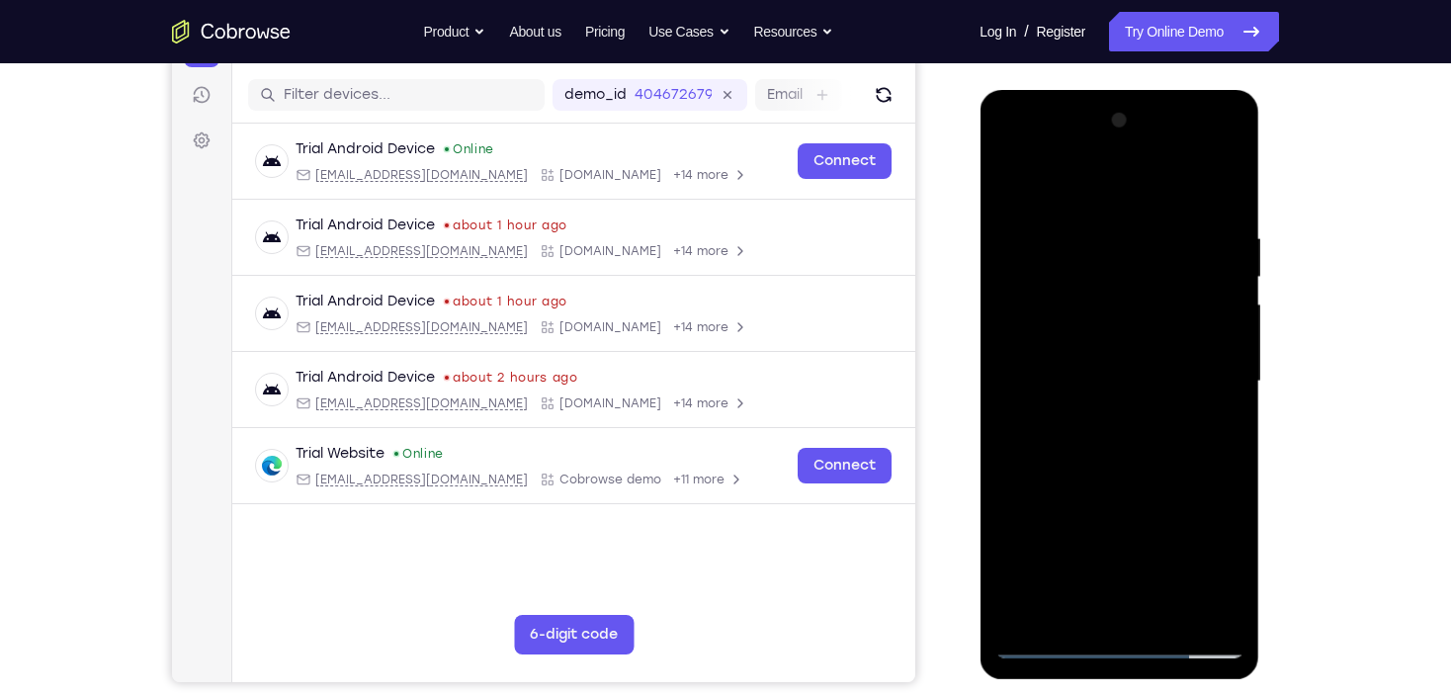
click at [1021, 363] on div at bounding box center [1118, 381] width 249 height 553
drag, startPoint x: 1194, startPoint y: 486, endPoint x: 1183, endPoint y: 240, distance: 246.3
click at [1021, 240] on div at bounding box center [1118, 381] width 249 height 553
drag, startPoint x: 1197, startPoint y: 460, endPoint x: 1181, endPoint y: 264, distance: 196.3
click at [1021, 264] on div at bounding box center [1118, 381] width 249 height 553
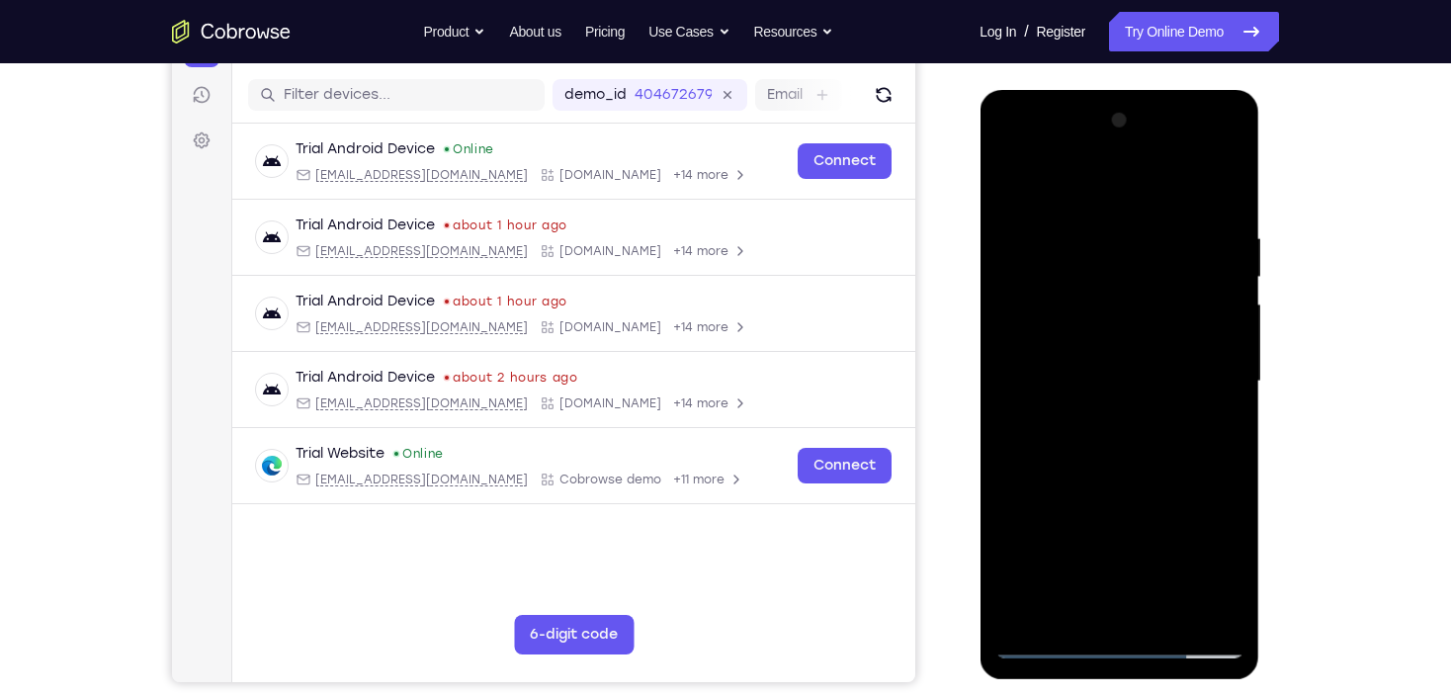
drag, startPoint x: 1199, startPoint y: 478, endPoint x: 1170, endPoint y: 190, distance: 290.0
click at [1021, 190] on div at bounding box center [1118, 381] width 249 height 553
drag, startPoint x: 1197, startPoint y: 429, endPoint x: 1180, endPoint y: 278, distance: 152.1
click at [1021, 278] on div at bounding box center [1118, 381] width 249 height 553
click at [1021, 294] on div at bounding box center [1118, 381] width 249 height 553
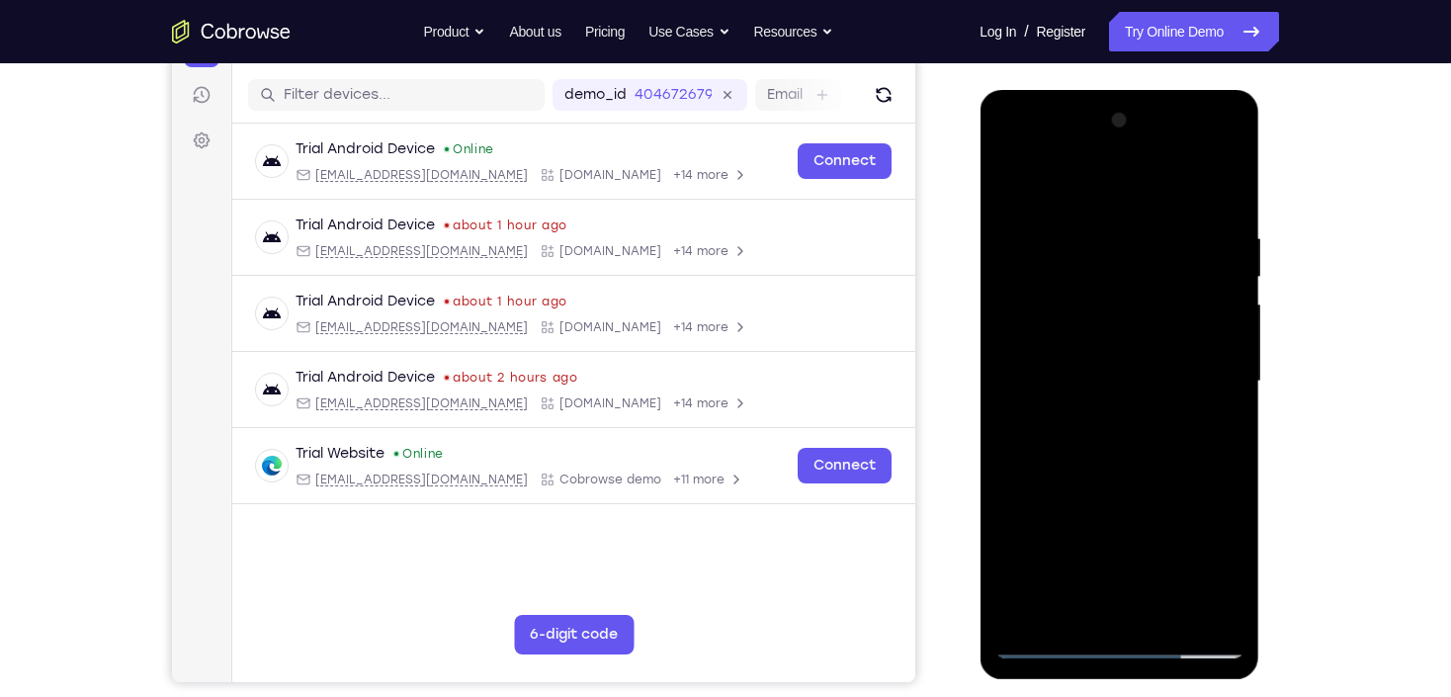
drag, startPoint x: 1148, startPoint y: 269, endPoint x: 1150, endPoint y: 344, distance: 75.1
click at [1021, 344] on div at bounding box center [1118, 381] width 249 height 553
click at [1007, 372] on div at bounding box center [1118, 381] width 249 height 553
click at [1021, 357] on div at bounding box center [1118, 381] width 249 height 553
click at [1021, 371] on div at bounding box center [1118, 381] width 249 height 553
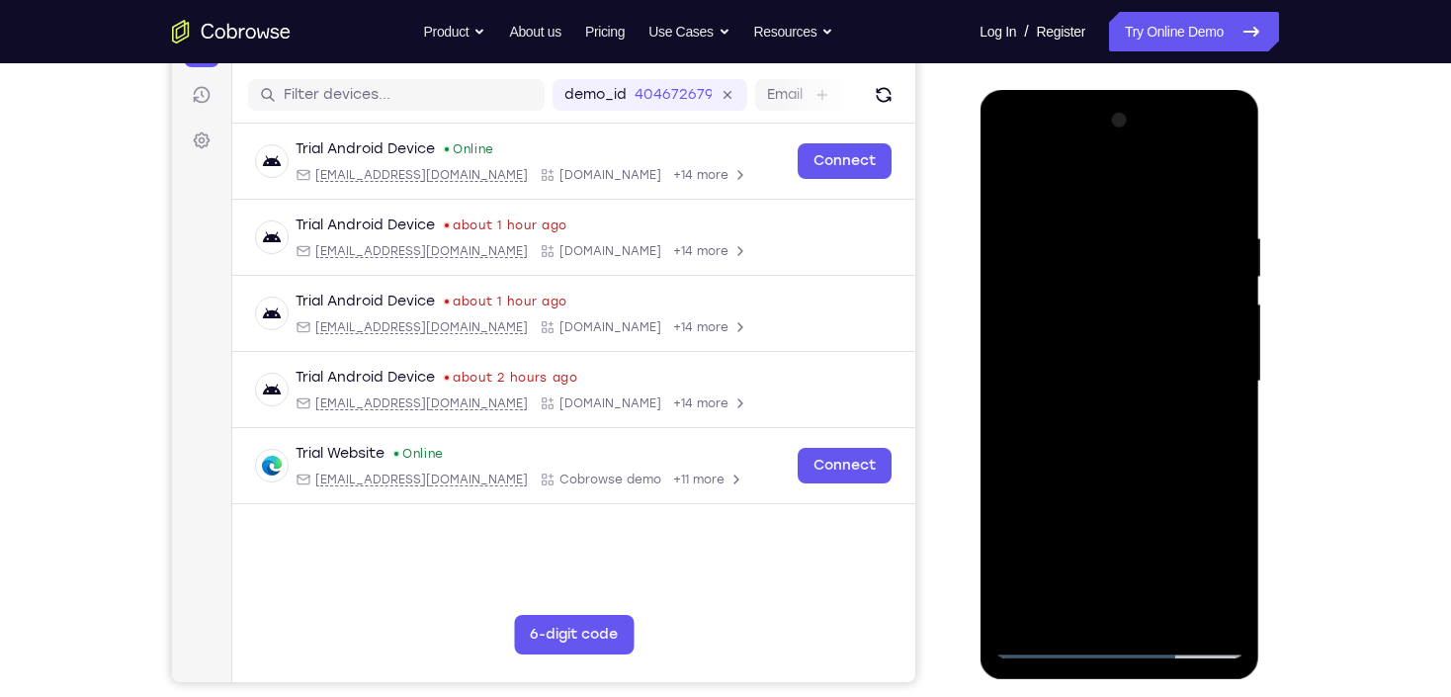
click at [1021, 371] on div at bounding box center [1118, 381] width 249 height 553
drag, startPoint x: 1180, startPoint y: 432, endPoint x: 1167, endPoint y: 223, distance: 208.9
click at [1021, 223] on div at bounding box center [1118, 381] width 249 height 553
drag, startPoint x: 1205, startPoint y: 421, endPoint x: 1176, endPoint y: 275, distance: 149.0
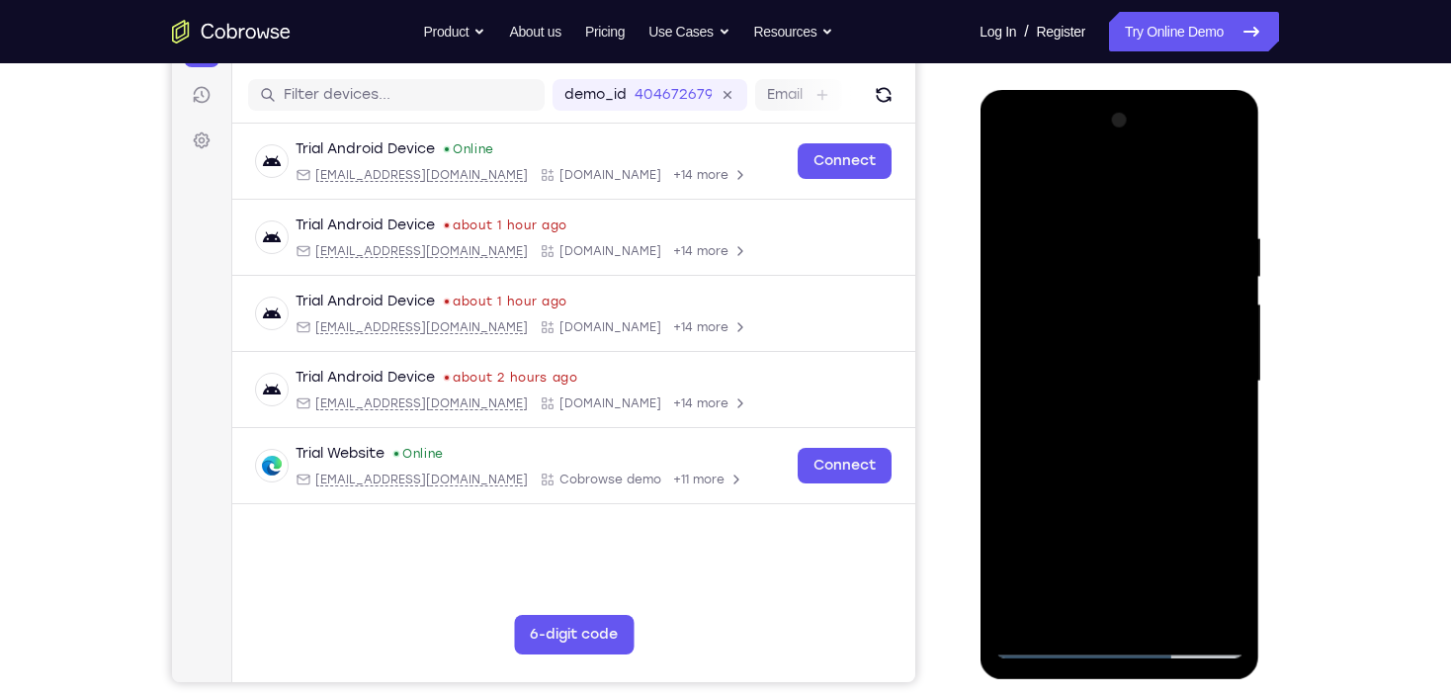
click at [1021, 275] on div at bounding box center [1118, 381] width 249 height 553
drag, startPoint x: 1177, startPoint y: 480, endPoint x: 1145, endPoint y: 264, distance: 218.7
click at [1021, 264] on div at bounding box center [1118, 381] width 249 height 553
drag, startPoint x: 1165, startPoint y: 400, endPoint x: 1138, endPoint y: 234, distance: 168.2
click at [1021, 234] on div at bounding box center [1118, 381] width 249 height 553
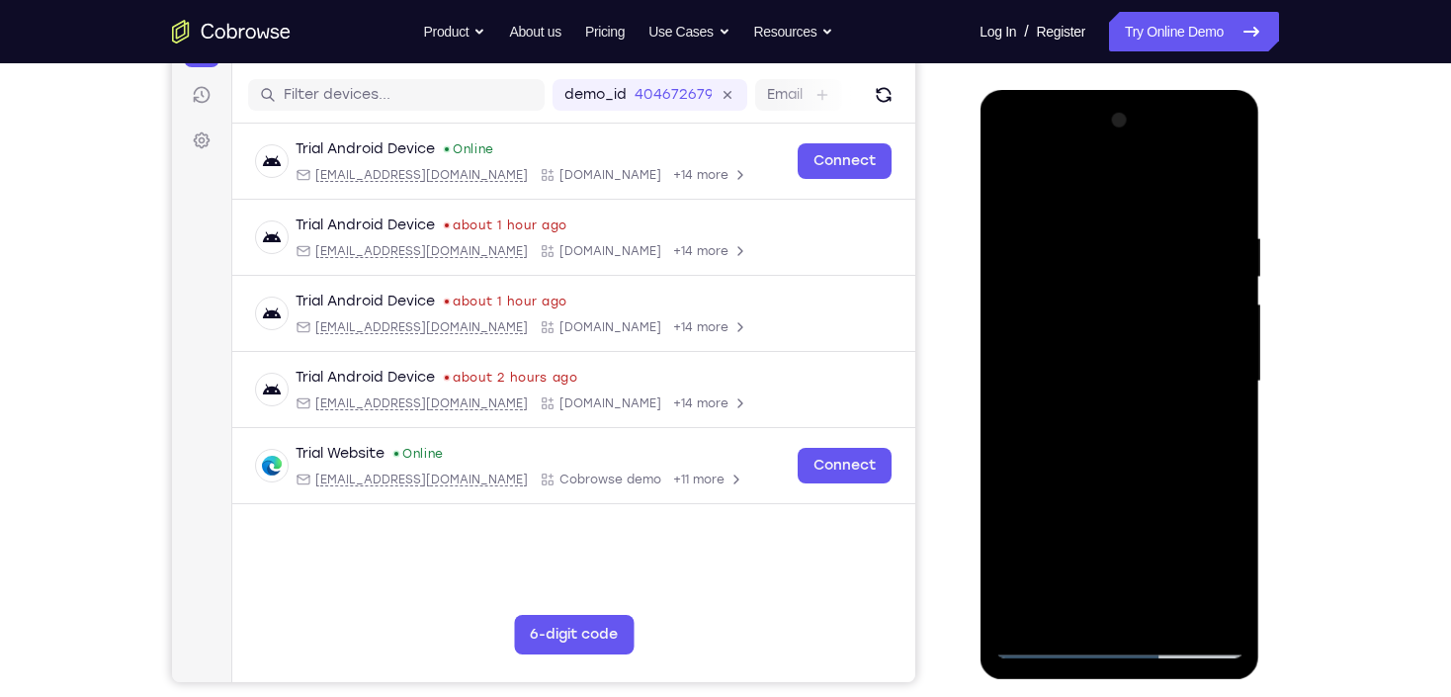
drag, startPoint x: 1136, startPoint y: 513, endPoint x: 1134, endPoint y: 372, distance: 141.3
click at [1021, 372] on div at bounding box center [1118, 381] width 249 height 553
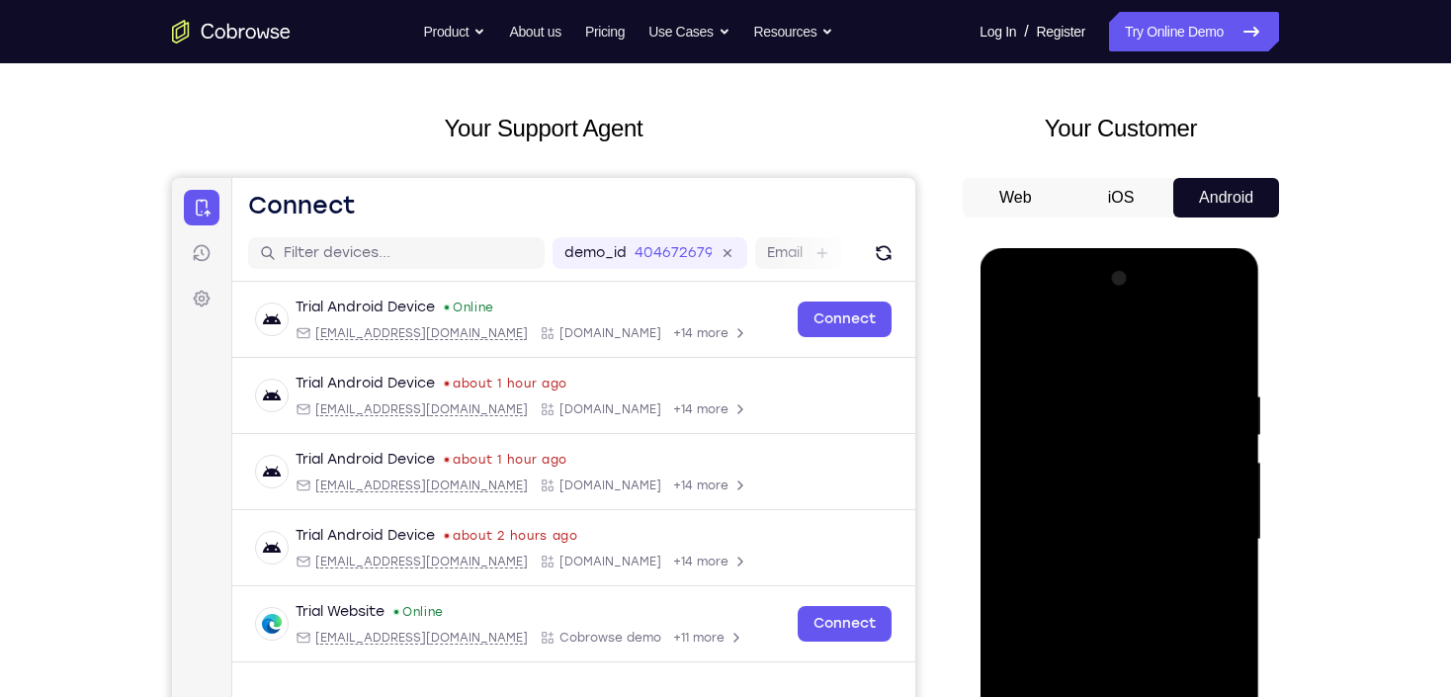
scroll to position [316, 0]
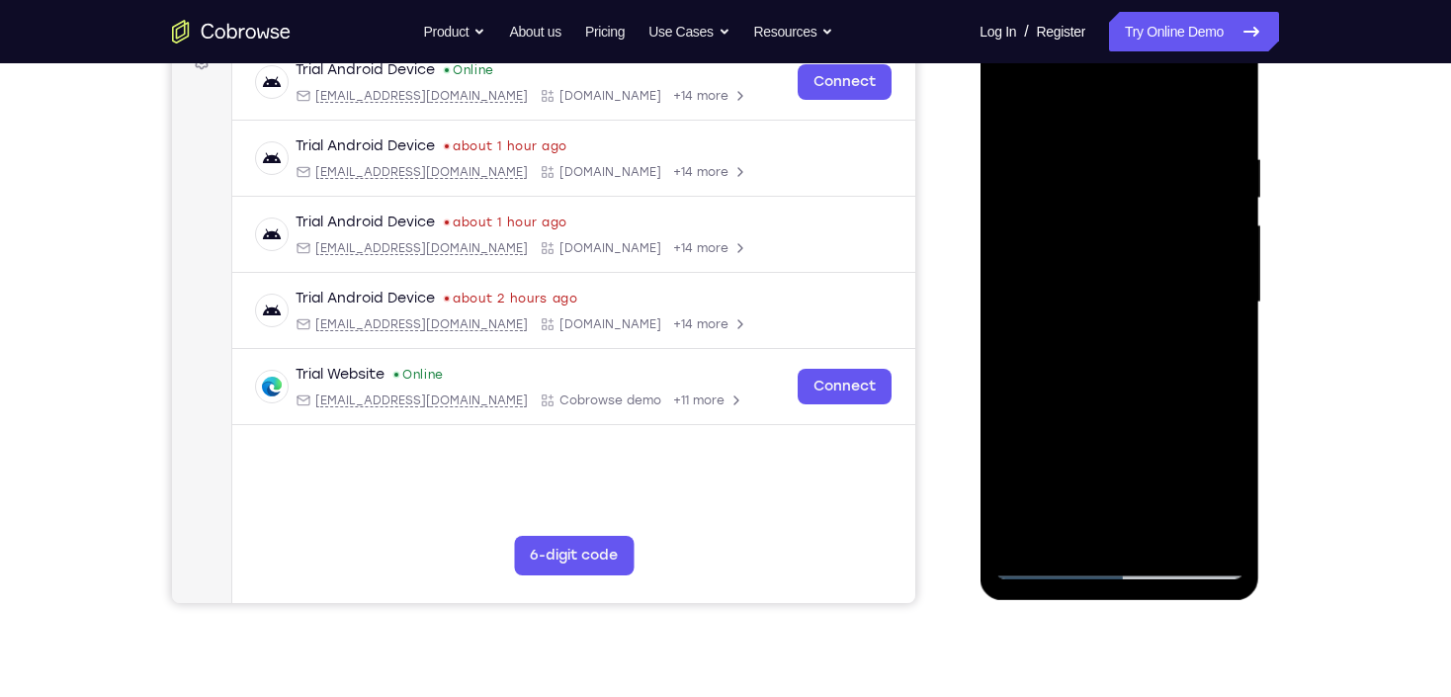
drag, startPoint x: 1154, startPoint y: 338, endPoint x: 1142, endPoint y: 445, distance: 107.4
click at [1021, 444] on div at bounding box center [1118, 302] width 249 height 553
drag, startPoint x: 1134, startPoint y: 321, endPoint x: 1163, endPoint y: 440, distance: 122.0
click at [1021, 471] on div at bounding box center [1118, 302] width 249 height 553
drag, startPoint x: 1143, startPoint y: 342, endPoint x: 1156, endPoint y: 450, distance: 108.5
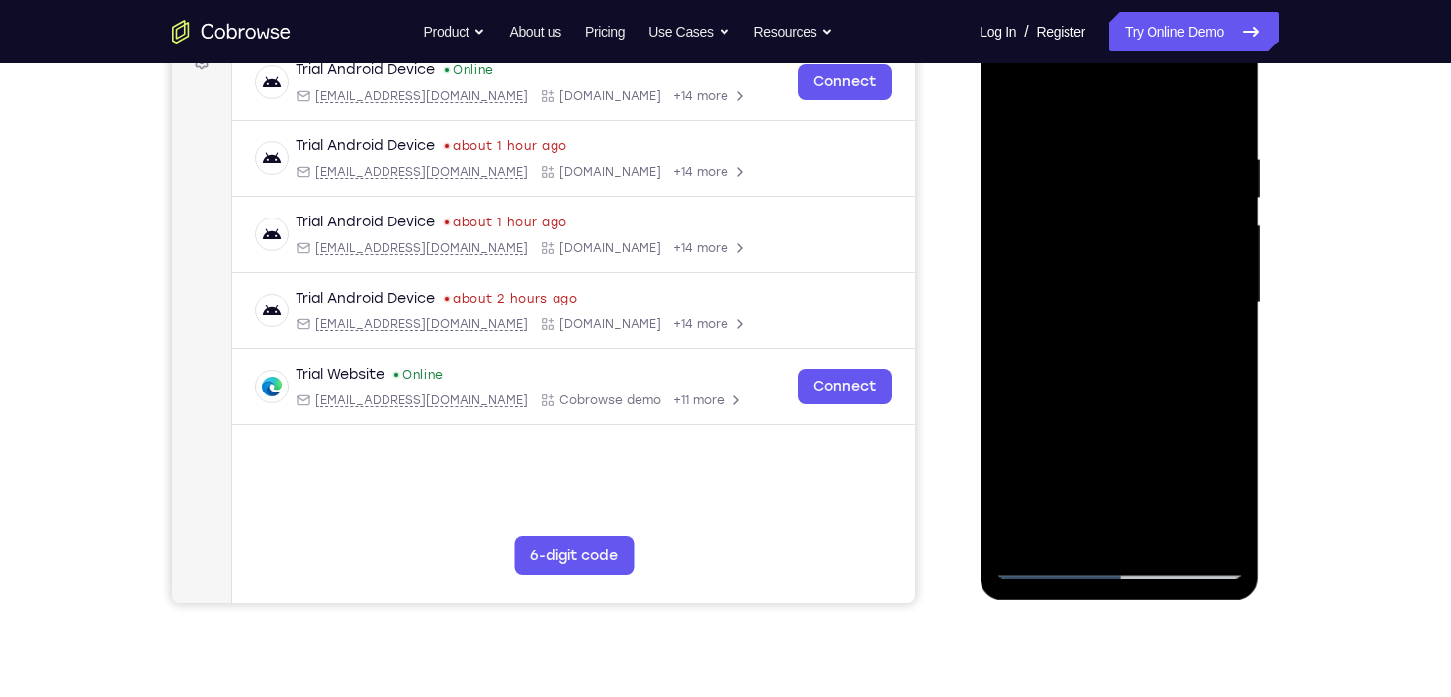
click at [1021, 450] on div at bounding box center [1118, 302] width 249 height 553
drag, startPoint x: 1127, startPoint y: 238, endPoint x: 1126, endPoint y: 309, distance: 71.2
click at [1021, 309] on div at bounding box center [1118, 302] width 249 height 553
